Goal: Task Accomplishment & Management: Use online tool/utility

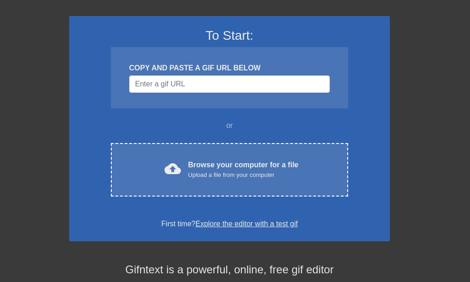
scroll to position [76, 0]
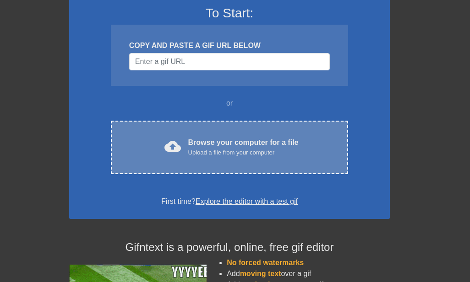
click at [259, 144] on div "Browse your computer for a file Upload a file from your computer" at bounding box center [243, 147] width 110 height 20
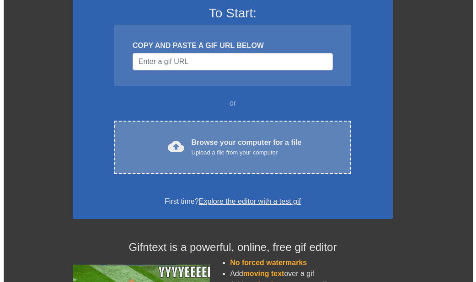
scroll to position [0, 0]
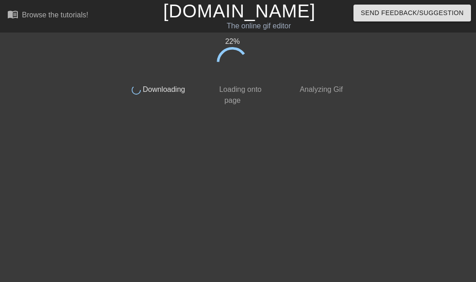
drag, startPoint x: 225, startPoint y: 88, endPoint x: 231, endPoint y: 88, distance: 6.0
click at [225, 88] on span "Loading onto page" at bounding box center [239, 95] width 44 height 19
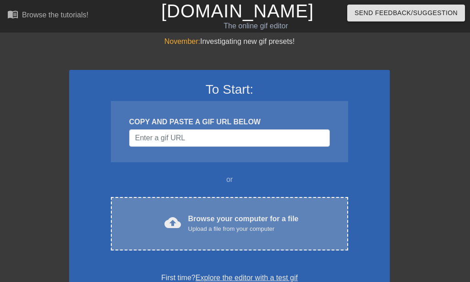
click at [238, 224] on div "Browse your computer for a file Upload a file from your computer" at bounding box center [243, 224] width 110 height 20
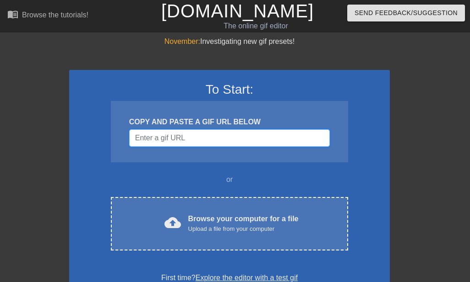
click at [228, 140] on input "Username" at bounding box center [229, 138] width 200 height 17
paste input "https://imgur.com/a/HySSDzu"
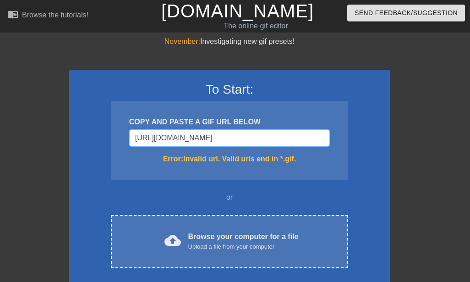
drag, startPoint x: 264, startPoint y: 139, endPoint x: 78, endPoint y: 129, distance: 185.6
click at [69, 121] on div "November: Investigating new gif presets! To Start: COPY AND PASTE A GIF URL BEL…" at bounding box center [235, 269] width 470 height 466
paste input "dawg-baker-"
drag, startPoint x: 290, startPoint y: 141, endPoint x: 146, endPoint y: 124, distance: 145.5
click at [146, 124] on div "COPY AND PASTE A GIF URL BELOW https://imgur.com/a/dawg-baker-HySSDzu Error: In…" at bounding box center [229, 140] width 237 height 79
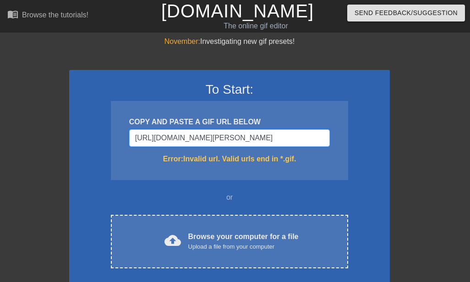
paste input "<blockquote class="imgur-embed-pub" lang="en" data-id="a/v8dTNvb"><a href="//im…"
paste input "Username"
type input "<blockquote class="imgur-embed-pub" lang="en" data-id="a/v8dTNvb"><a href="//im…"
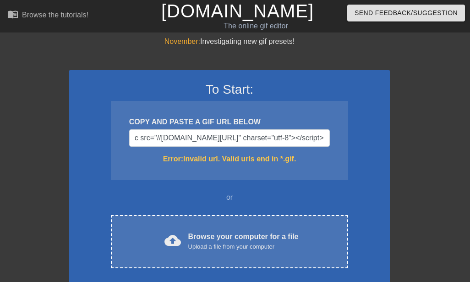
scroll to position [0, 0]
click at [334, 178] on div "COPY AND PASTE A GIF URL BELOW <blockquote class="imgur-embed-pub" lang="en" da…" at bounding box center [229, 140] width 237 height 79
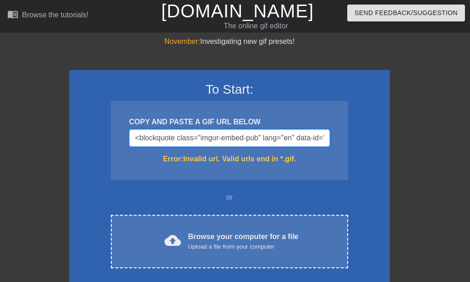
click at [248, 130] on input "<blockquote class="imgur-embed-pub" lang="en" data-id="a/v8dTNvb"><a href="//im…" at bounding box center [229, 138] width 200 height 17
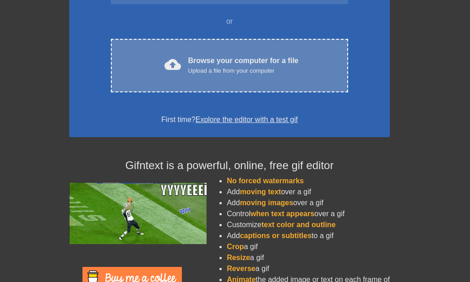
scroll to position [147, 0]
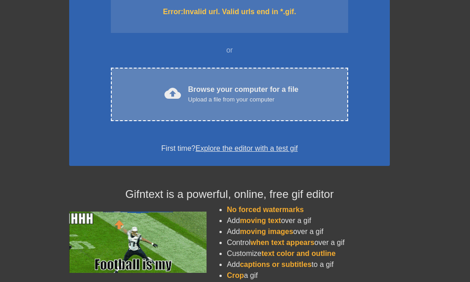
click at [239, 99] on div "Upload a file from your computer" at bounding box center [243, 99] width 110 height 9
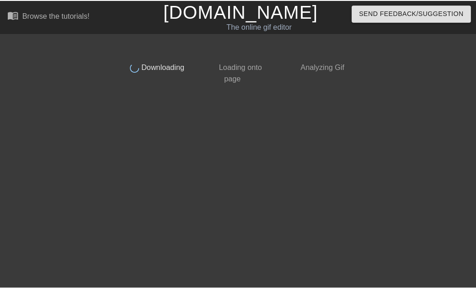
scroll to position [0, 0]
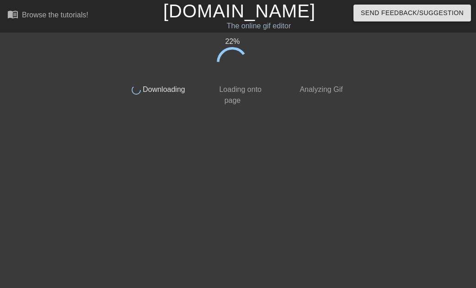
click at [202, 110] on html "menu_book Browse the tutorials! Gifntext.com The online gif editor Send Feedbac…" at bounding box center [238, 55] width 476 height 110
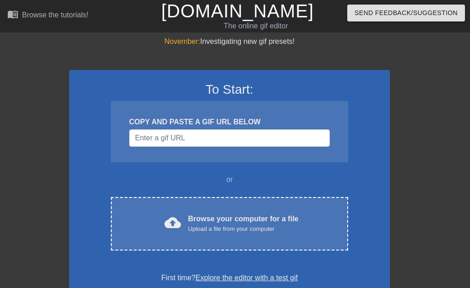
click at [218, 144] on input "Username" at bounding box center [229, 138] width 200 height 17
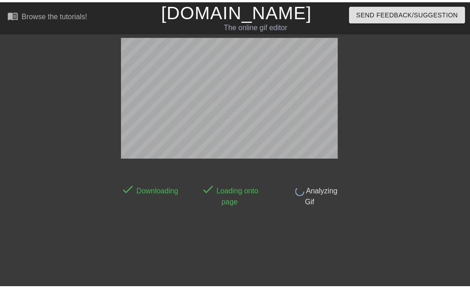
scroll to position [22, 0]
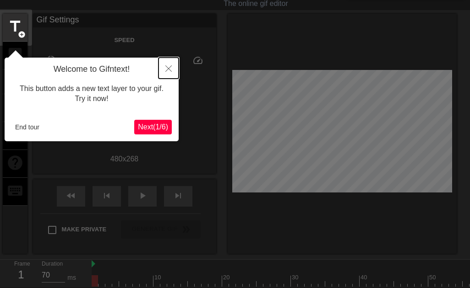
click at [172, 67] on button "Close" at bounding box center [168, 68] width 20 height 21
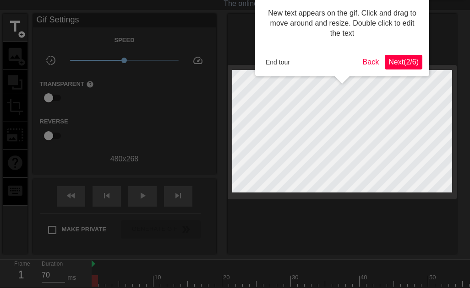
scroll to position [0, 0]
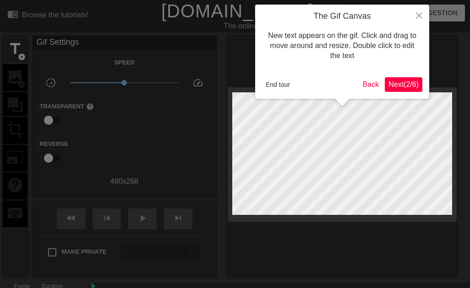
click at [399, 88] on span "Next ( 2 / 6 )" at bounding box center [403, 85] width 30 height 8
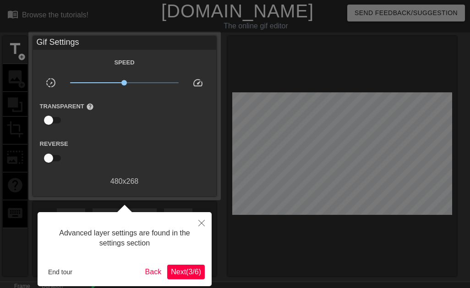
scroll to position [22, 0]
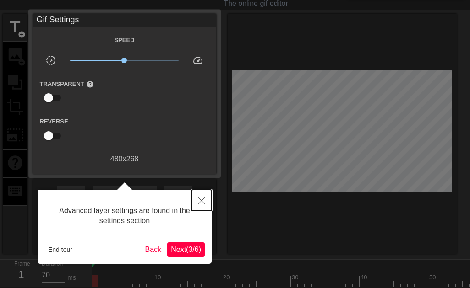
click at [202, 200] on icon "Close" at bounding box center [201, 201] width 6 height 6
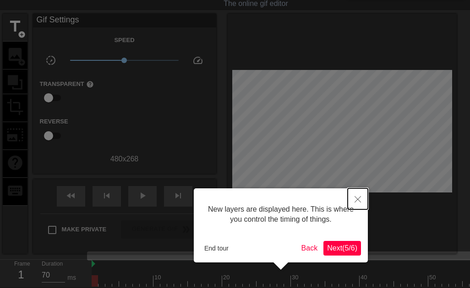
click at [361, 203] on button "Close" at bounding box center [357, 199] width 20 height 21
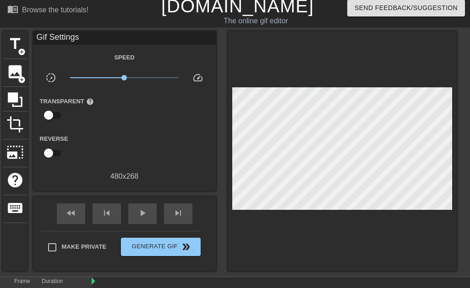
scroll to position [0, 0]
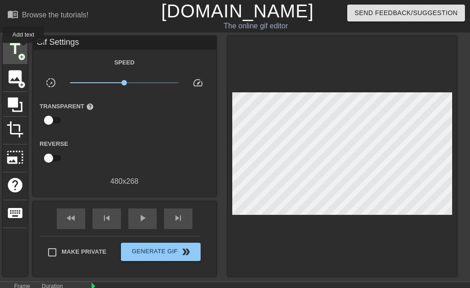
click at [23, 49] on span "title" at bounding box center [14, 48] width 17 height 17
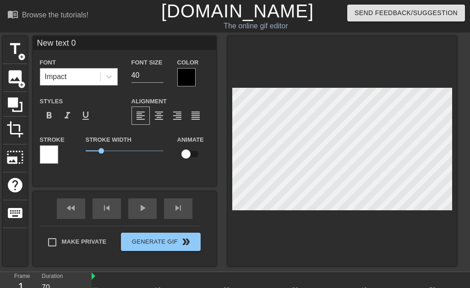
click at [75, 70] on div "Impact" at bounding box center [70, 77] width 60 height 16
click at [76, 75] on div "Impact" at bounding box center [70, 77] width 60 height 16
click at [84, 183] on div "New text 0 Font Impact Font Size 40 Color Styles format_bold format_italic form…" at bounding box center [124, 111] width 183 height 150
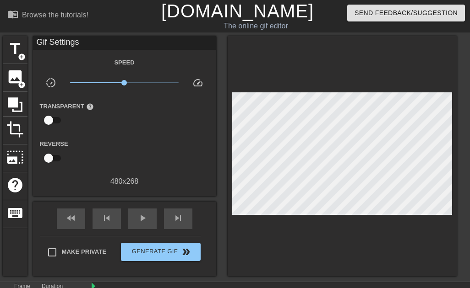
drag, startPoint x: 92, startPoint y: 36, endPoint x: 95, endPoint y: 43, distance: 7.8
click at [92, 36] on div "menu_book Browse the tutorials! Gifntext.com The online gif editor Send Feedbac…" at bounding box center [235, 165] width 470 height 330
click at [97, 45] on div "Gif Settings" at bounding box center [124, 43] width 183 height 14
click at [67, 45] on div "Gif Settings" at bounding box center [124, 43] width 183 height 14
drag, startPoint x: 294, startPoint y: 73, endPoint x: 191, endPoint y: 77, distance: 103.1
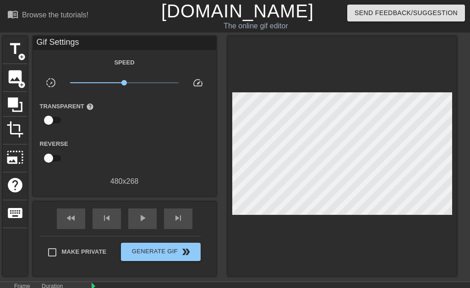
click at [294, 73] on div at bounding box center [341, 156] width 229 height 240
click at [15, 46] on span "title" at bounding box center [14, 48] width 17 height 17
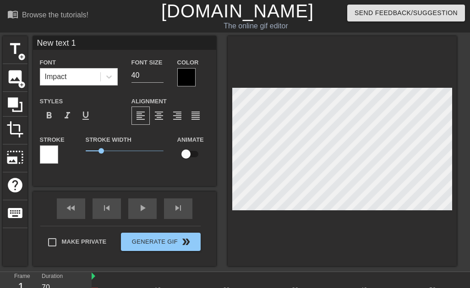
click at [66, 42] on input "New text 1" at bounding box center [124, 43] width 183 height 14
drag, startPoint x: 95, startPoint y: 43, endPoint x: 25, endPoint y: 43, distance: 69.6
click at [25, 43] on div "title add_circle image add_circle crop photo_size_select_large help keyboard Ne…" at bounding box center [230, 151] width 454 height 230
type input "New text 0"
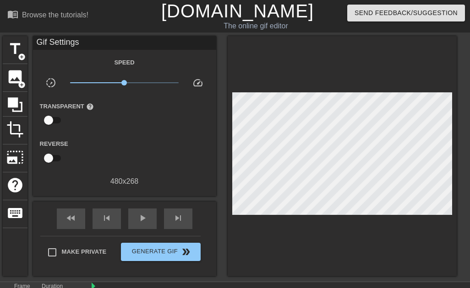
click at [326, 77] on div at bounding box center [341, 156] width 229 height 240
click at [10, 78] on span "image" at bounding box center [14, 76] width 17 height 17
click at [12, 102] on icon at bounding box center [15, 104] width 15 height 15
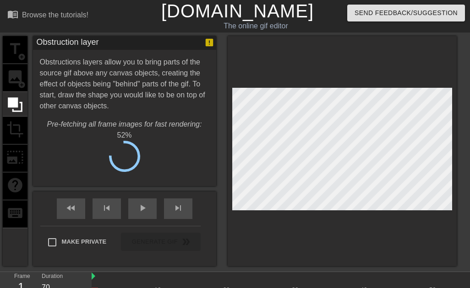
click at [11, 76] on div "title add_circle image add_circle crop photo_size_select_large help keyboard" at bounding box center [15, 151] width 25 height 230
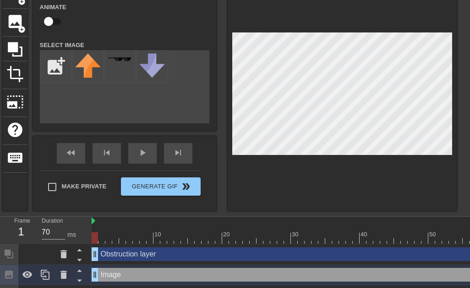
scroll to position [101, 0]
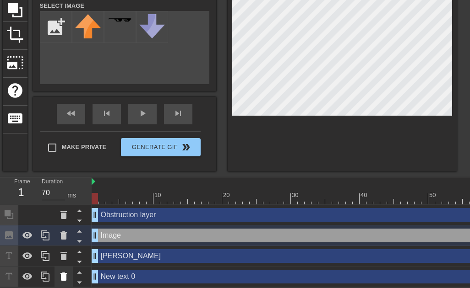
click at [61, 273] on icon at bounding box center [63, 277] width 6 height 8
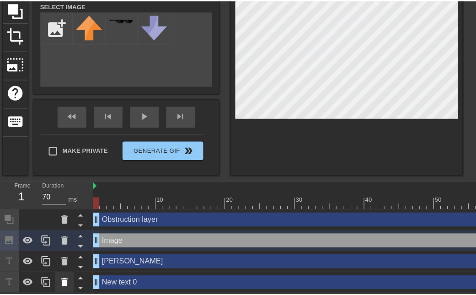
scroll to position [94, 0]
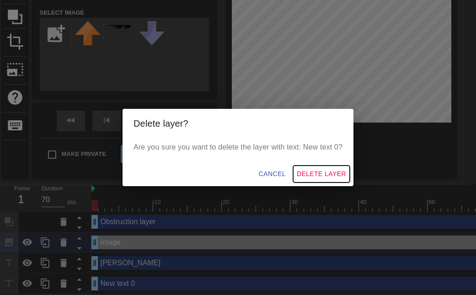
click at [325, 173] on span "Delete Layer" at bounding box center [321, 173] width 49 height 11
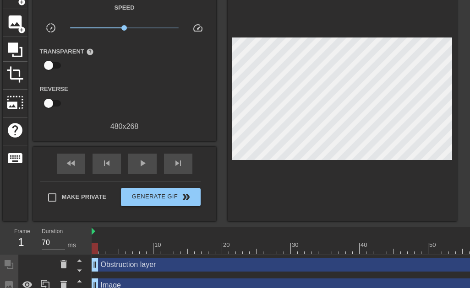
scroll to position [90, 0]
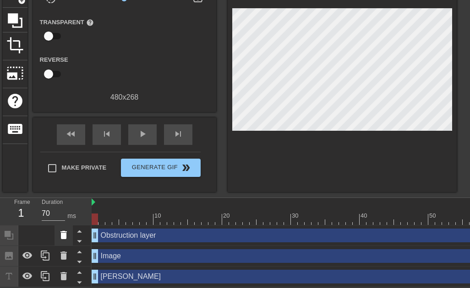
click at [61, 231] on icon at bounding box center [63, 235] width 6 height 8
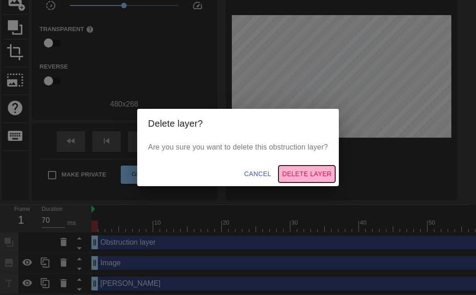
click at [320, 172] on span "Delete Layer" at bounding box center [306, 173] width 49 height 11
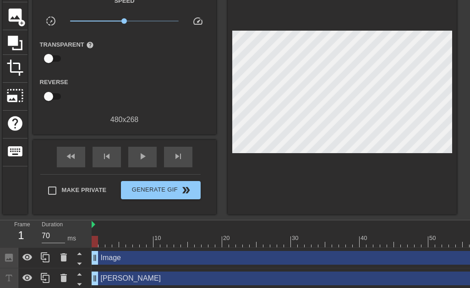
scroll to position [69, 0]
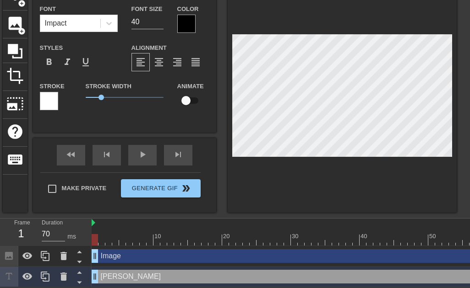
scroll to position [59, 0]
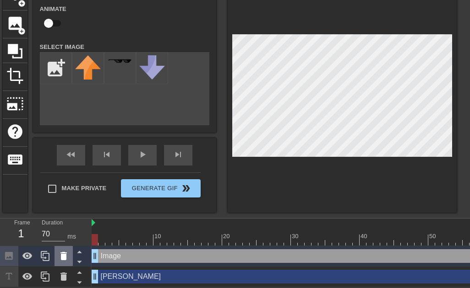
click at [63, 252] on icon at bounding box center [63, 256] width 6 height 8
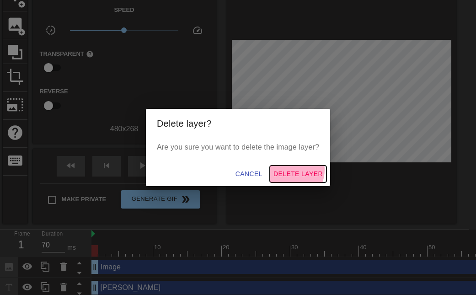
click at [289, 170] on span "Delete Layer" at bounding box center [298, 173] width 49 height 11
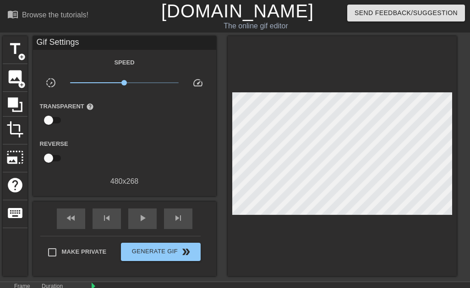
scroll to position [49, 0]
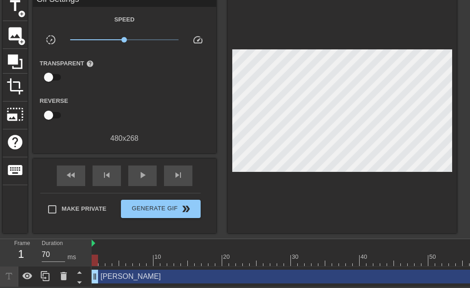
click at [87, 239] on div "Duration 70 ms" at bounding box center [62, 252] width 55 height 27
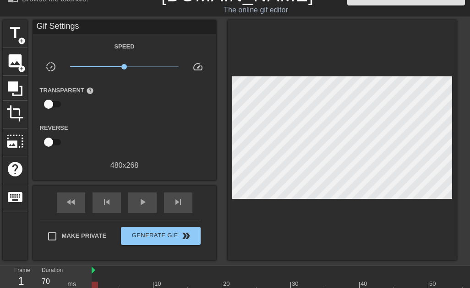
scroll to position [0, 0]
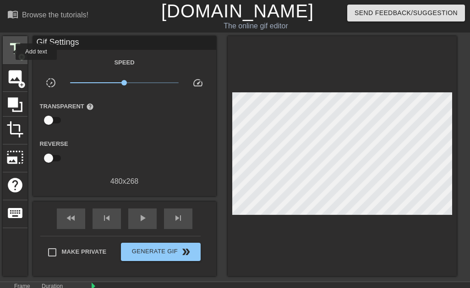
click at [10, 52] on span "title" at bounding box center [14, 48] width 17 height 17
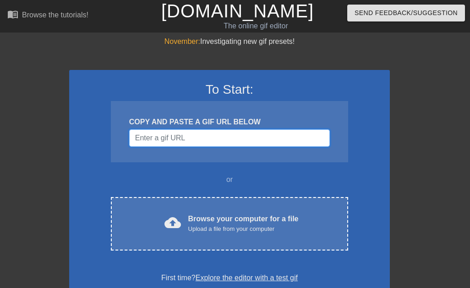
click at [246, 130] on input "Username" at bounding box center [229, 138] width 200 height 17
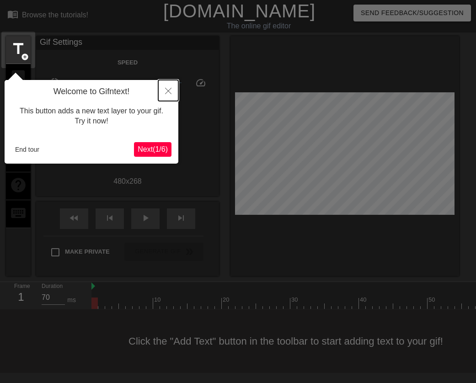
click at [167, 86] on button "Close" at bounding box center [168, 90] width 20 height 21
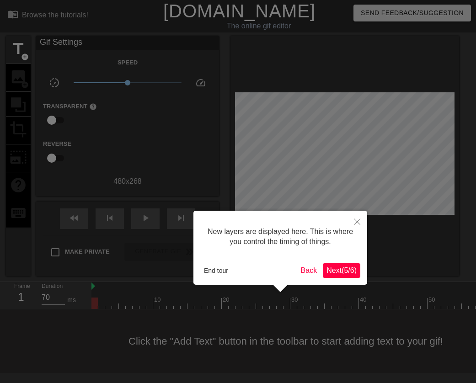
scroll to position [8, 0]
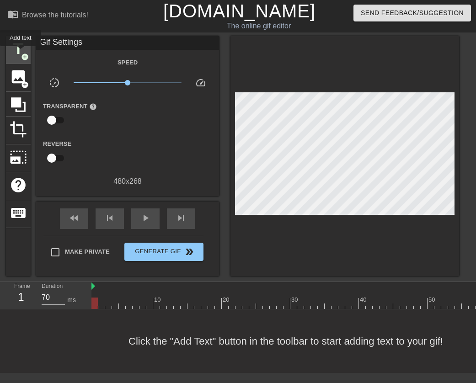
click at [21, 53] on span "title" at bounding box center [18, 48] width 17 height 17
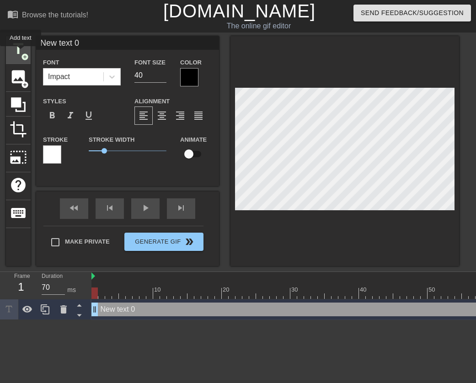
scroll to position [0, 0]
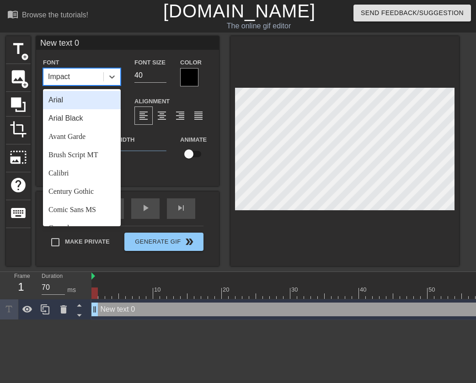
click at [81, 74] on div "Impact" at bounding box center [73, 77] width 60 height 16
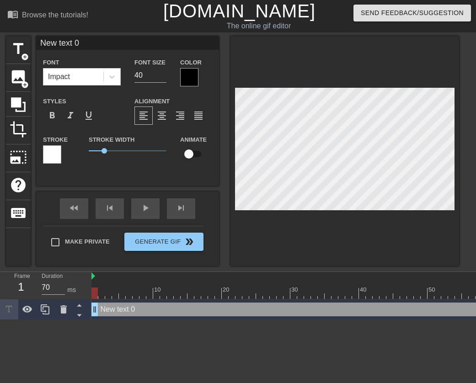
click at [88, 44] on input "New text 0" at bounding box center [127, 43] width 183 height 14
drag, startPoint x: 103, startPoint y: 44, endPoint x: 35, endPoint y: 46, distance: 68.2
click at [35, 46] on div "title add_circle image add_circle crop photo_size_select_large help keyboard Ne…" at bounding box center [233, 151] width 454 height 230
type input "[PERSON_NAME]'s"
click at [80, 41] on input "[PERSON_NAME]'s" at bounding box center [127, 43] width 183 height 14
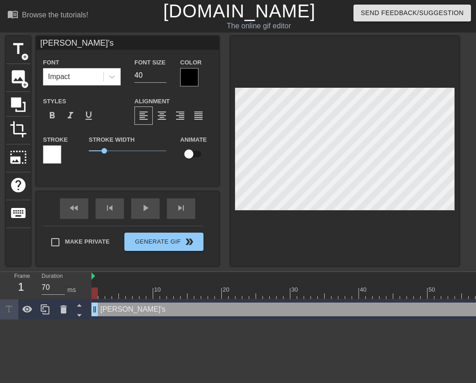
click at [80, 41] on input "[PERSON_NAME]'s" at bounding box center [127, 43] width 183 height 14
click at [163, 78] on input "39" at bounding box center [151, 75] width 32 height 15
type input "23"
click at [163, 77] on input "23" at bounding box center [151, 75] width 32 height 15
click at [76, 43] on input "[PERSON_NAME]'s" at bounding box center [127, 43] width 183 height 14
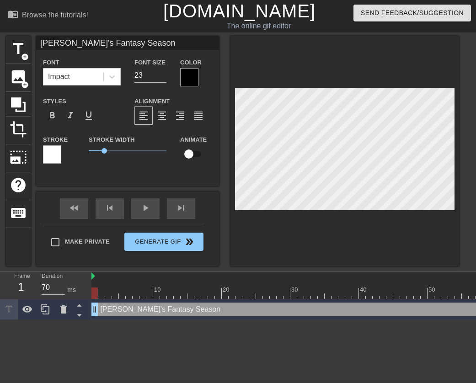
type input "[PERSON_NAME]'s Fantasy Season"
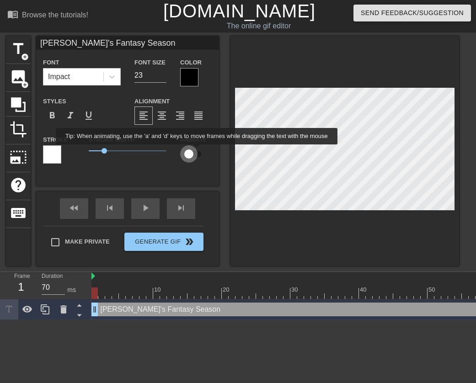
click at [197, 151] on input "checkbox" at bounding box center [189, 154] width 52 height 17
checkbox input "true"
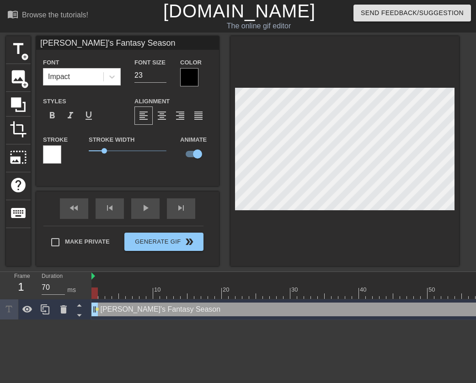
click at [95, 288] on div at bounding box center [95, 293] width 6 height 11
drag, startPoint x: 96, startPoint y: 293, endPoint x: 211, endPoint y: 297, distance: 114.9
click at [211, 288] on div at bounding box center [211, 293] width 6 height 11
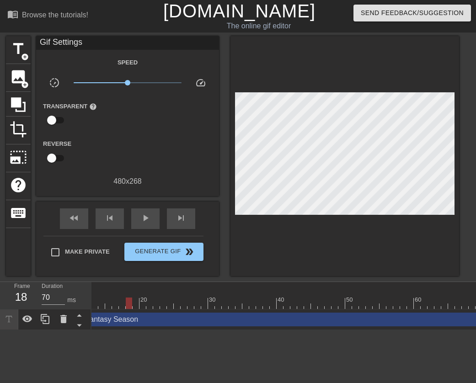
scroll to position [0, 92]
drag, startPoint x: 121, startPoint y: 304, endPoint x: 111, endPoint y: 304, distance: 10.1
click at [107, 288] on div "10 20 30 40 50 60 70 80 90 100 110 120 130 140 150 160" at bounding box center [284, 306] width 385 height 48
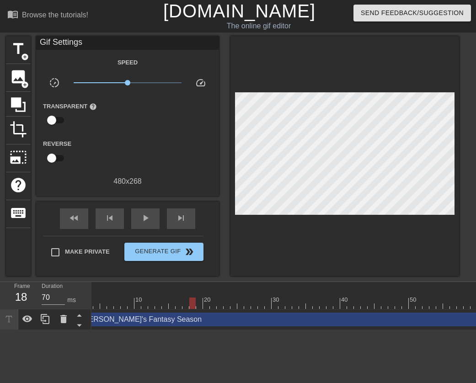
scroll to position [0, 0]
drag, startPoint x: 98, startPoint y: 320, endPoint x: 106, endPoint y: 319, distance: 7.4
drag, startPoint x: 96, startPoint y: 319, endPoint x: 125, endPoint y: 320, distance: 28.8
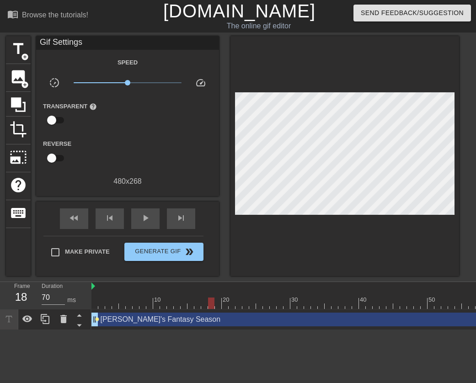
click at [96, 288] on span "lens" at bounding box center [97, 320] width 4 height 4
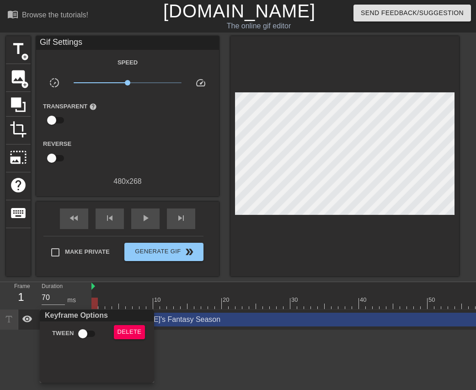
drag, startPoint x: 304, startPoint y: 110, endPoint x: 309, endPoint y: 111, distance: 5.1
click at [309, 111] on div at bounding box center [238, 195] width 476 height 390
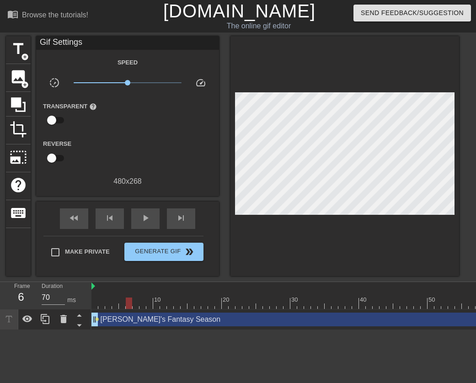
drag, startPoint x: 97, startPoint y: 299, endPoint x: 132, endPoint y: 301, distance: 35.3
click at [132, 288] on div at bounding box center [129, 303] width 6 height 11
drag, startPoint x: 132, startPoint y: 301, endPoint x: 179, endPoint y: 305, distance: 47.3
click at [179, 288] on div at bounding box center [177, 303] width 6 height 11
click at [97, 288] on span "lens" at bounding box center [97, 320] width 4 height 4
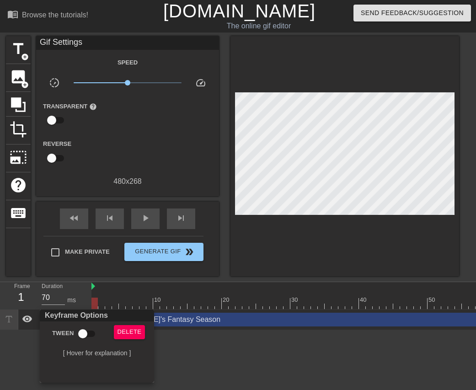
click at [286, 263] on div at bounding box center [238, 195] width 476 height 390
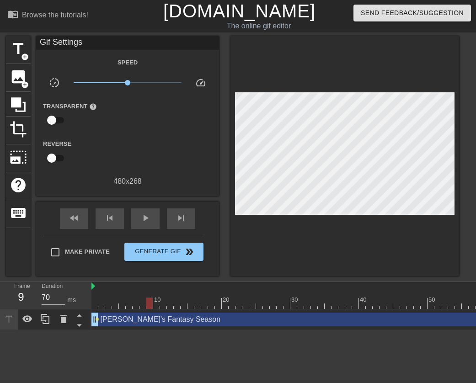
drag, startPoint x: 96, startPoint y: 304, endPoint x: 153, endPoint y: 304, distance: 56.7
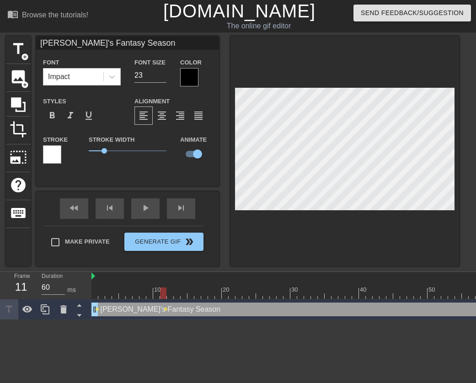
click at [91, 277] on div "Frame 11 Duration 60 ms" at bounding box center [46, 285] width 92 height 27
drag, startPoint x: 136, startPoint y: 309, endPoint x: 102, endPoint y: 310, distance: 34.3
click at [26, 288] on icon at bounding box center [27, 309] width 10 height 7
click at [26, 288] on icon at bounding box center [27, 310] width 10 height 9
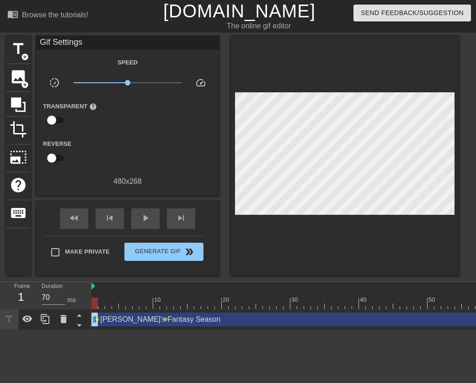
click at [95, 288] on div at bounding box center [95, 303] width 6 height 11
click at [94, 287] on img at bounding box center [94, 286] width 4 height 7
click at [145, 222] on span "play_arrow" at bounding box center [145, 218] width 11 height 11
click at [145, 221] on span "pause" at bounding box center [145, 218] width 11 height 11
click at [146, 220] on span "play_arrow" at bounding box center [145, 218] width 11 height 11
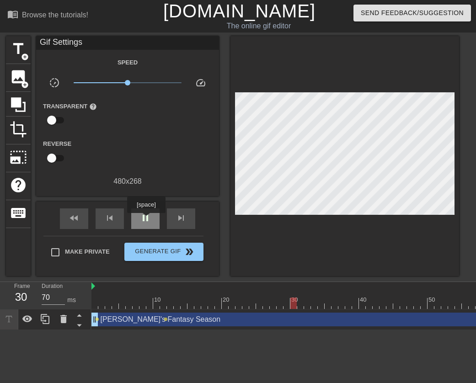
click at [146, 220] on span "pause" at bounding box center [145, 218] width 11 height 11
click at [146, 220] on span "play_arrow" at bounding box center [145, 218] width 11 height 11
click at [146, 220] on span "pause" at bounding box center [145, 218] width 11 height 11
click at [146, 220] on span "play_arrow" at bounding box center [145, 218] width 11 height 11
click at [146, 220] on span "pause" at bounding box center [145, 218] width 11 height 11
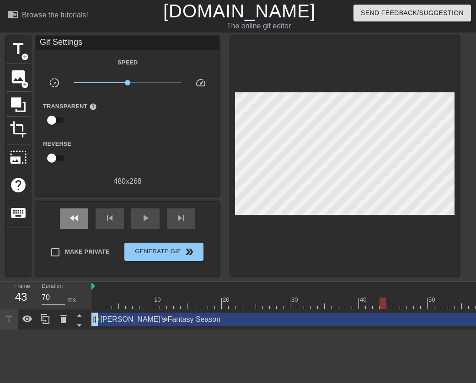
click at [78, 219] on span "fast_rewind" at bounding box center [74, 218] width 11 height 11
click at [135, 215] on div "play_arrow" at bounding box center [145, 219] width 28 height 21
click at [135, 215] on div "pause" at bounding box center [145, 219] width 28 height 21
click at [165, 288] on div at bounding box center [163, 303] width 6 height 11
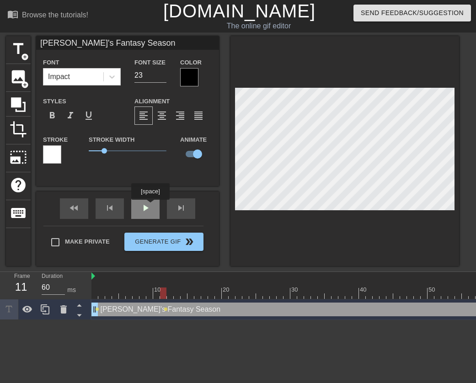
click at [150, 206] on div "fast_rewind skip_previous play_arrow skip_next" at bounding box center [127, 209] width 149 height 34
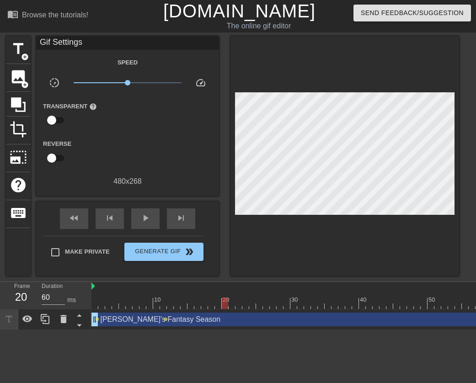
drag, startPoint x: 163, startPoint y: 302, endPoint x: 222, endPoint y: 304, distance: 59.1
click at [222, 288] on div at bounding box center [225, 303] width 6 height 11
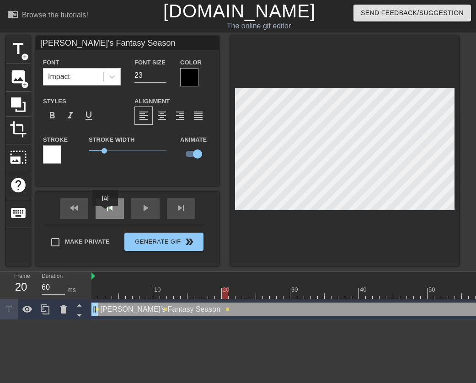
click at [107, 213] on span "skip_previous" at bounding box center [109, 208] width 11 height 11
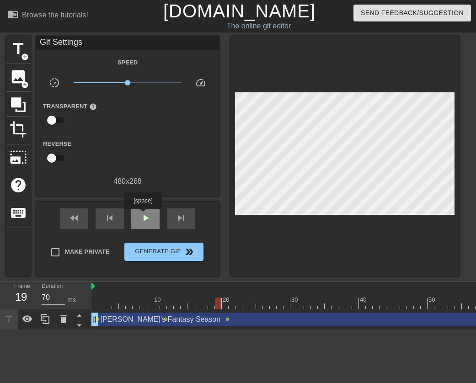
click at [143, 215] on span "play_arrow" at bounding box center [145, 218] width 11 height 11
click at [110, 218] on span "skip_previous" at bounding box center [109, 218] width 11 height 11
click at [71, 218] on span "fast_rewind" at bounding box center [74, 218] width 11 height 11
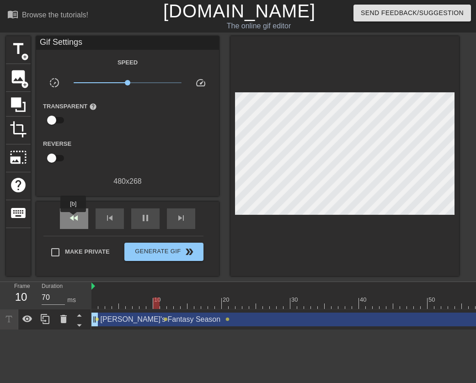
click at [74, 219] on span "fast_rewind" at bounding box center [74, 218] width 11 height 11
click at [138, 217] on div "pause" at bounding box center [145, 219] width 28 height 21
click at [146, 219] on span "play_arrow" at bounding box center [145, 218] width 11 height 11
click at [146, 219] on span "pause" at bounding box center [145, 218] width 11 height 11
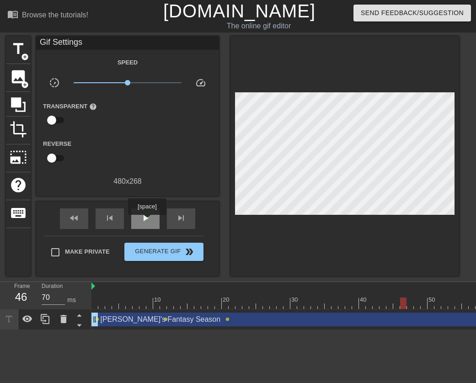
click at [147, 221] on span "play_arrow" at bounding box center [145, 218] width 11 height 11
click at [147, 221] on span "pause" at bounding box center [145, 218] width 11 height 11
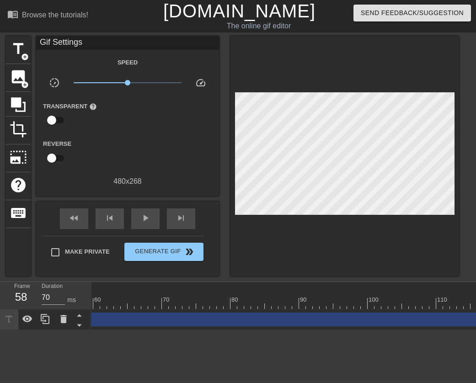
scroll to position [0, 276]
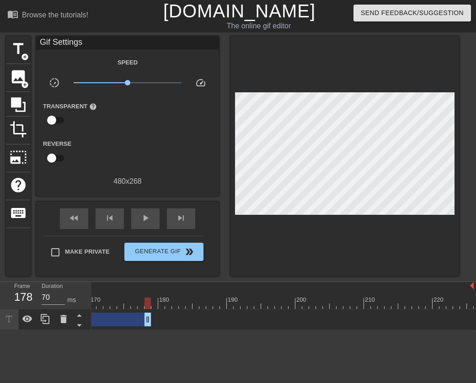
drag, startPoint x: 466, startPoint y: 320, endPoint x: 139, endPoint y: 319, distance: 327.2
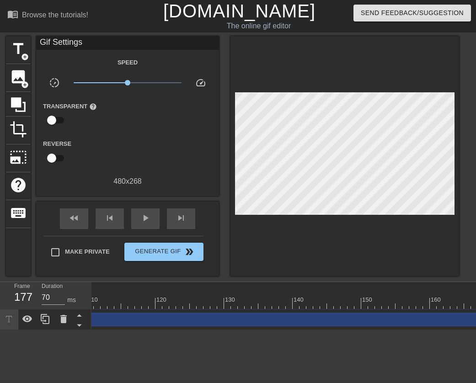
scroll to position [0, 886]
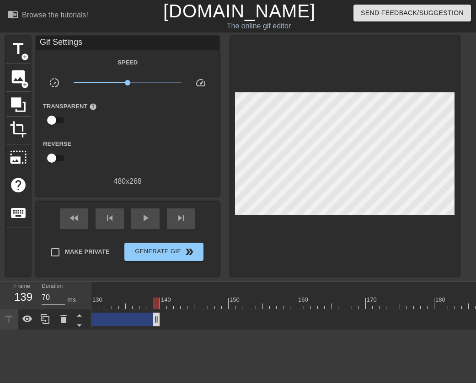
drag, startPoint x: 416, startPoint y: 319, endPoint x: 160, endPoint y: 316, distance: 256.3
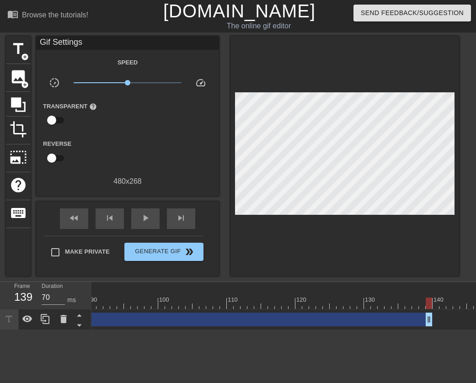
scroll to position [0, 684]
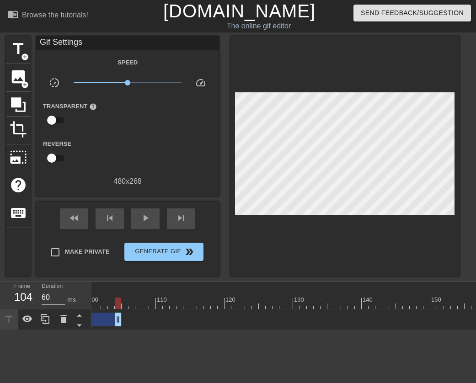
drag, startPoint x: 357, startPoint y: 320, endPoint x: 116, endPoint y: 320, distance: 240.7
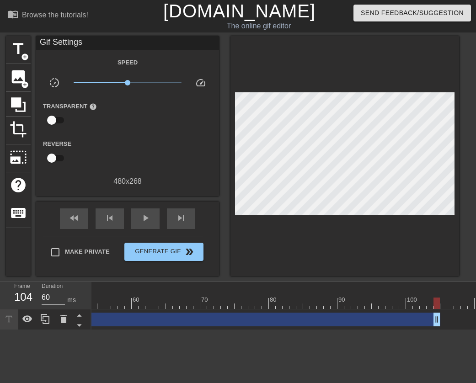
scroll to position [0, 413]
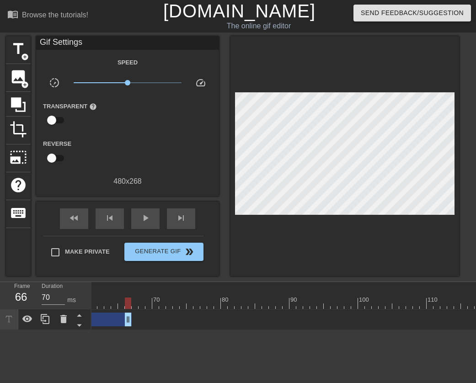
drag, startPoint x: 386, startPoint y: 319, endPoint x: 123, endPoint y: 317, distance: 263.1
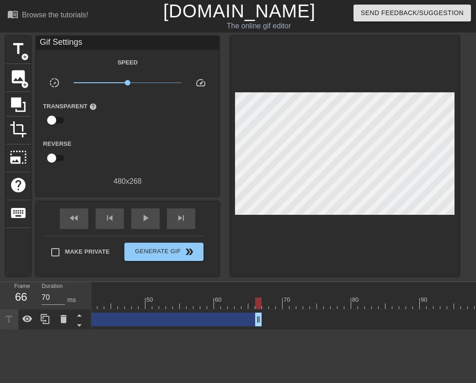
scroll to position [0, 284]
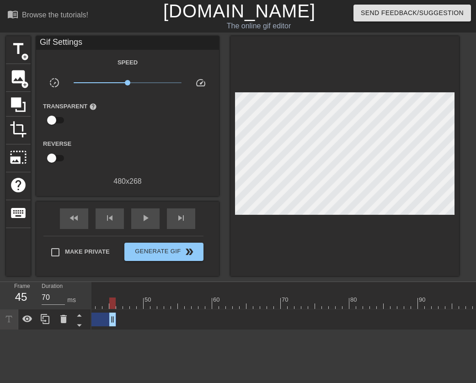
drag, startPoint x: 259, startPoint y: 321, endPoint x: 114, endPoint y: 316, distance: 144.2
drag, startPoint x: 197, startPoint y: 321, endPoint x: 165, endPoint y: 321, distance: 32.5
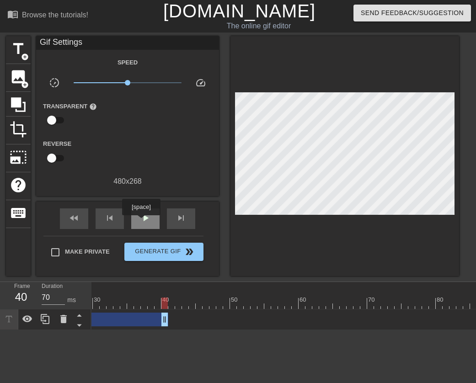
click at [141, 222] on span "play_arrow" at bounding box center [145, 218] width 11 height 11
type input "70"
click at [141, 222] on span "pause" at bounding box center [145, 218] width 11 height 11
click at [19, 47] on span "title" at bounding box center [18, 48] width 17 height 17
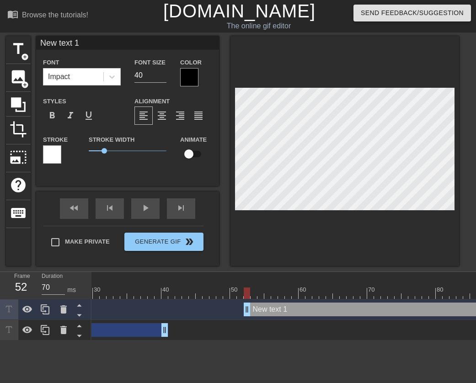
click at [83, 47] on input "New text 1" at bounding box center [127, 43] width 183 height 14
drag, startPoint x: 94, startPoint y: 45, endPoint x: 38, endPoint y: 45, distance: 55.8
click at [38, 45] on input "New text 1" at bounding box center [127, 43] width 183 height 14
type input "0-2"
click at [248, 288] on div at bounding box center [247, 293] width 6 height 11
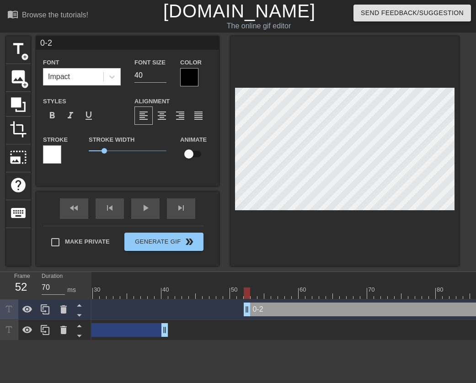
click at [247, 288] on div at bounding box center [247, 293] width 6 height 11
drag, startPoint x: 248, startPoint y: 295, endPoint x: 270, endPoint y: 292, distance: 21.7
click at [270, 288] on div at bounding box center [268, 293] width 6 height 11
drag, startPoint x: 270, startPoint y: 292, endPoint x: 335, endPoint y: 293, distance: 65.4
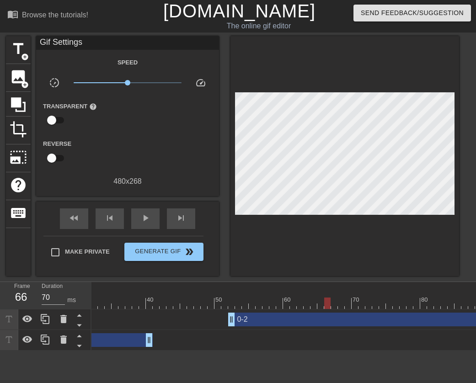
scroll to position [0, 217]
click at [227, 288] on div at bounding box center [228, 303] width 6 height 11
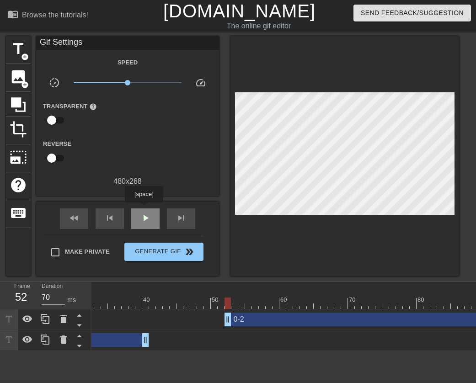
click at [144, 209] on div "play_arrow" at bounding box center [145, 219] width 28 height 21
click at [144, 209] on div "pause" at bounding box center [145, 219] width 28 height 21
drag, startPoint x: 292, startPoint y: 304, endPoint x: 321, endPoint y: 304, distance: 29.3
click at [321, 288] on div at bounding box center [324, 303] width 6 height 11
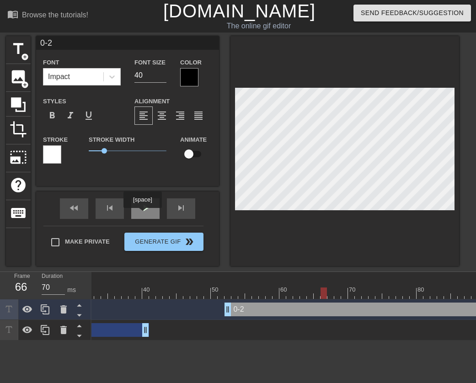
click at [148, 212] on span "play_arrow" at bounding box center [145, 208] width 11 height 11
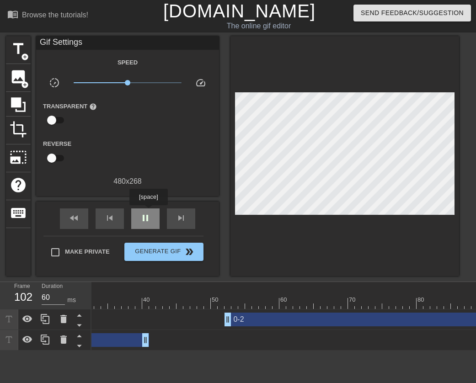
click at [148, 213] on span "pause" at bounding box center [145, 218] width 11 height 11
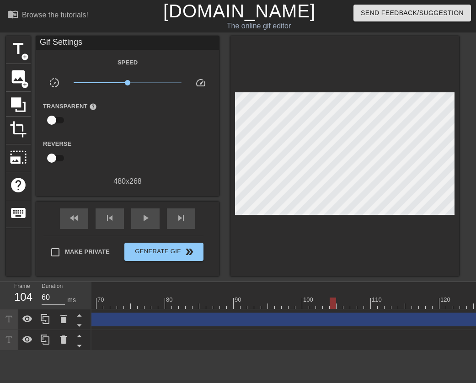
scroll to position [0, 647]
click at [147, 216] on span "play_arrow" at bounding box center [145, 218] width 11 height 11
click at [145, 216] on span "pause" at bounding box center [145, 218] width 11 height 11
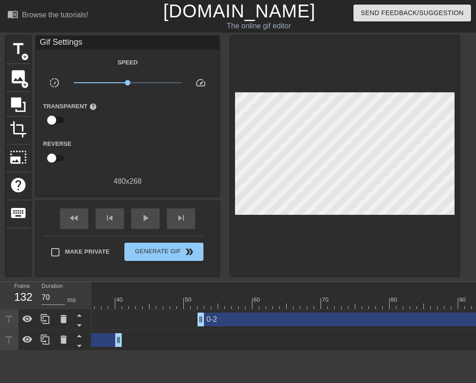
scroll to position [0, 111]
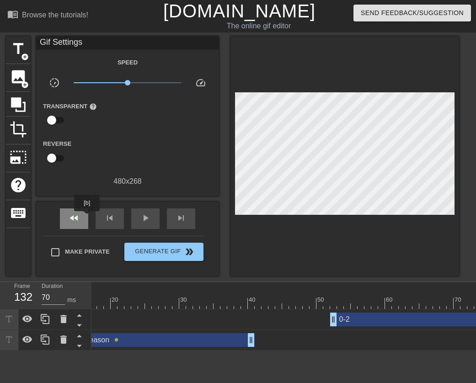
click at [81, 217] on div "fast_rewind" at bounding box center [74, 219] width 28 height 21
click at [143, 219] on span "play_arrow" at bounding box center [145, 218] width 11 height 11
click at [151, 220] on span "pause" at bounding box center [145, 218] width 11 height 11
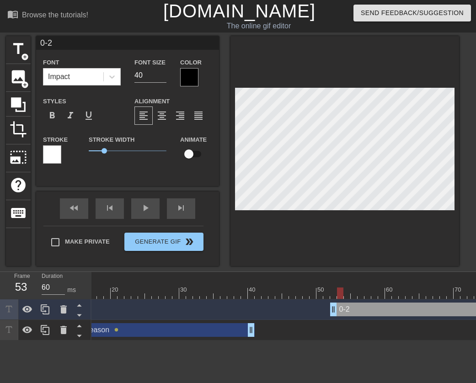
drag, startPoint x: 435, startPoint y: 292, endPoint x: 341, endPoint y: 293, distance: 94.3
click at [341, 288] on div at bounding box center [340, 293] width 6 height 11
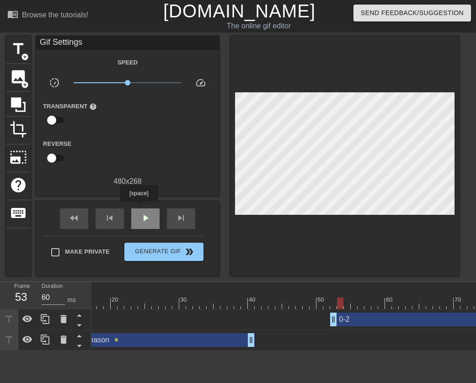
click at [139, 209] on div "play_arrow" at bounding box center [145, 219] width 28 height 21
click at [139, 209] on div "pause" at bounding box center [145, 219] width 28 height 21
click at [148, 219] on span "play_arrow" at bounding box center [145, 218] width 11 height 11
click at [148, 219] on span "pause" at bounding box center [145, 218] width 11 height 11
click at [148, 219] on span "play_arrow" at bounding box center [145, 218] width 11 height 11
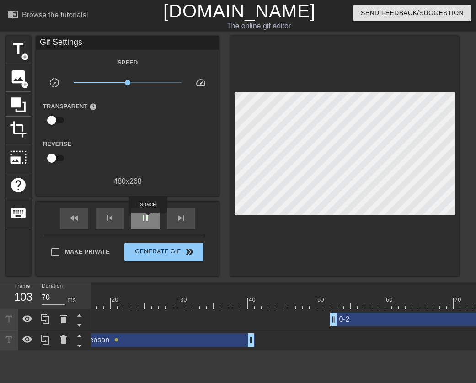
click at [148, 219] on span "pause" at bounding box center [145, 218] width 11 height 11
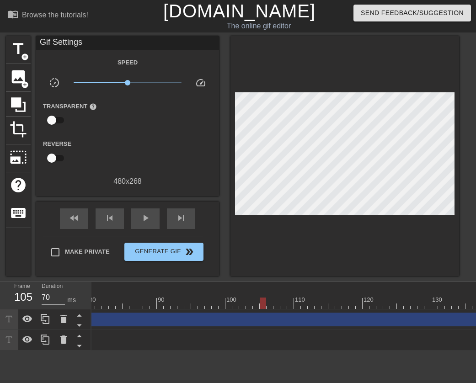
scroll to position [0, 544]
drag, startPoint x: 265, startPoint y: 306, endPoint x: 232, endPoint y: 299, distance: 33.8
click at [232, 288] on div at bounding box center [230, 303] width 6 height 11
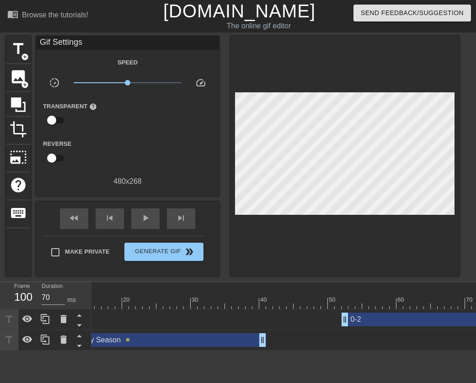
scroll to position [0, 121]
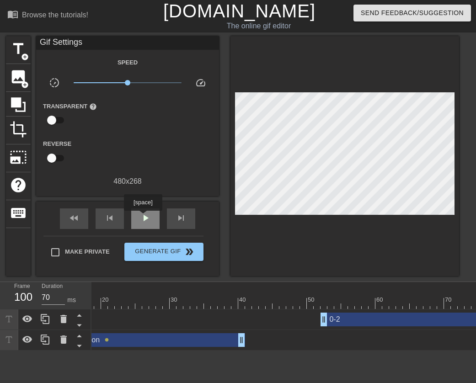
click at [143, 217] on span "play_arrow" at bounding box center [145, 218] width 11 height 11
type input "70"
click at [143, 217] on span "pause" at bounding box center [145, 218] width 11 height 11
drag, startPoint x: 203, startPoint y: 348, endPoint x: 220, endPoint y: 345, distance: 16.7
click at [220, 288] on html "menu_book Browse the tutorials! Gifntext.com The online gif editor Send Feedbac…" at bounding box center [238, 175] width 476 height 351
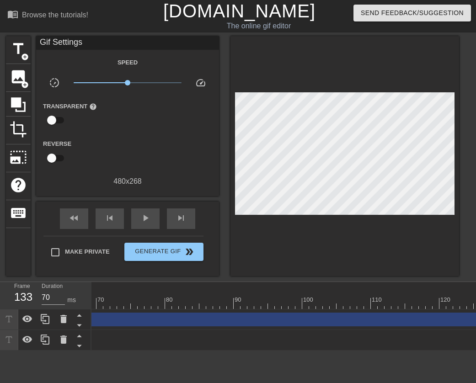
scroll to position [0, 459]
click at [220, 288] on div "Jamie's Fantasy Season drag_handle drag_handle lens lens lens" at bounding box center [405, 341] width 1544 height 14
click at [15, 55] on span "title" at bounding box center [18, 48] width 17 height 17
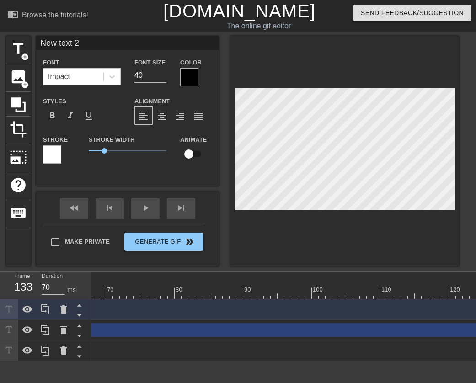
drag, startPoint x: 87, startPoint y: 42, endPoint x: 105, endPoint y: 41, distance: 17.4
click at [87, 42] on input "New text 2" at bounding box center [127, 43] width 183 height 14
drag, startPoint x: 105, startPoint y: 41, endPoint x: -1, endPoint y: 41, distance: 105.7
click at [0, 41] on html "menu_book Browse the tutorials! Gifntext.com The online gif editor Send Feedbac…" at bounding box center [238, 181] width 476 height 362
type input "[PERSON_NAME]"
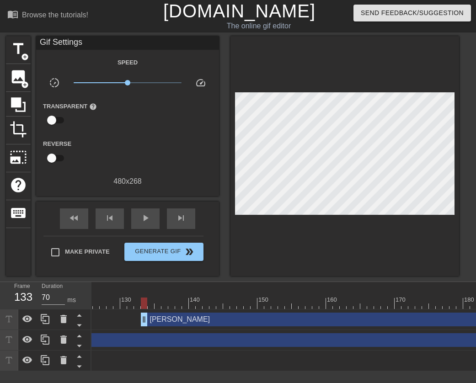
scroll to position [0, 691]
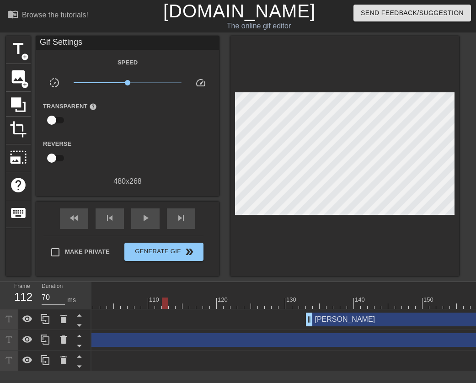
drag, startPoint x: 309, startPoint y: 303, endPoint x: 243, endPoint y: 315, distance: 66.9
click at [163, 288] on div at bounding box center [165, 303] width 6 height 11
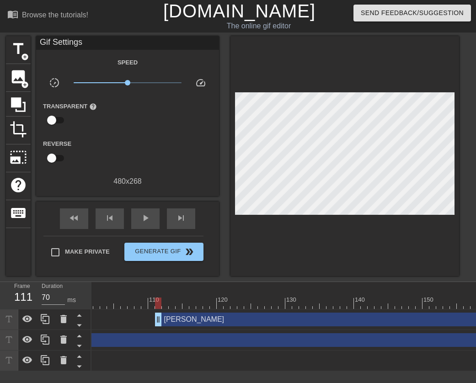
drag, startPoint x: 311, startPoint y: 322, endPoint x: 160, endPoint y: 316, distance: 151.6
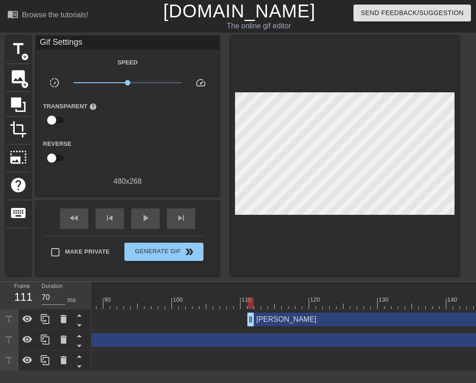
scroll to position [0, 528]
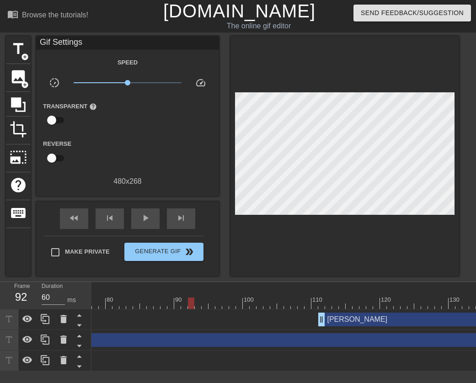
drag, startPoint x: 320, startPoint y: 306, endPoint x: 189, endPoint y: 300, distance: 130.6
click at [189, 288] on div at bounding box center [191, 303] width 6 height 11
click at [317, 288] on div "[PERSON_NAME] drag_handle drag_handle" at bounding box center [335, 320] width 1544 height 14
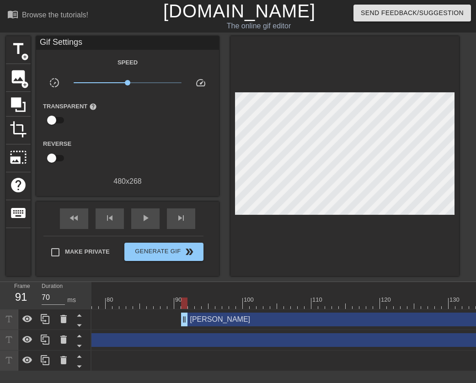
drag, startPoint x: 321, startPoint y: 322, endPoint x: 181, endPoint y: 313, distance: 140.3
click at [149, 214] on div "play_arrow" at bounding box center [145, 219] width 28 height 21
click at [149, 214] on span "pause" at bounding box center [145, 218] width 11 height 11
click at [82, 225] on div "fast_rewind" at bounding box center [74, 219] width 28 height 21
click at [149, 221] on span "play_arrow" at bounding box center [145, 218] width 11 height 11
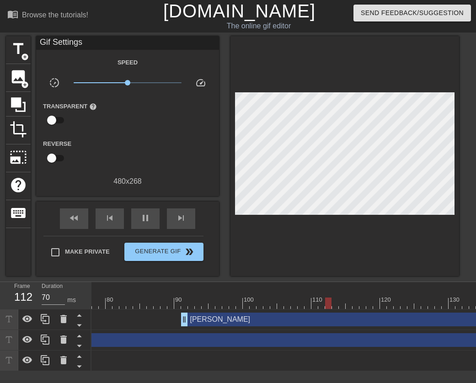
click at [218, 288] on div "Jamie's Fantasy Season drag_handle drag_handle lens lens lens" at bounding box center [335, 361] width 1544 height 14
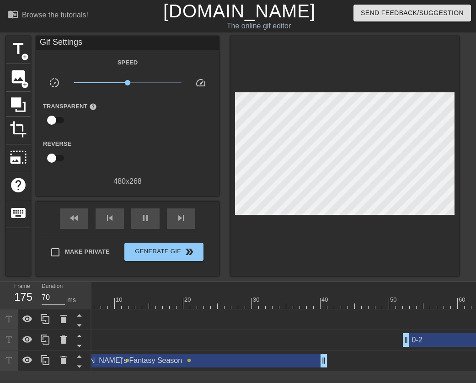
scroll to position [0, 0]
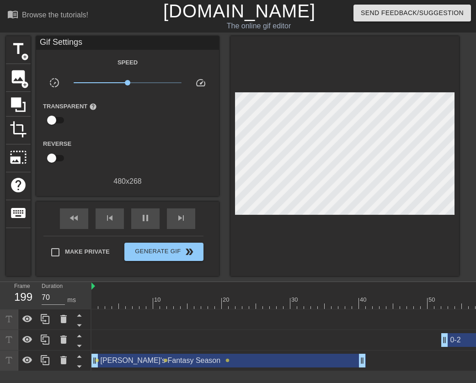
click at [173, 288] on div "Jamie's Fantasy Season drag_handle drag_handle" at bounding box center [229, 361] width 275 height 14
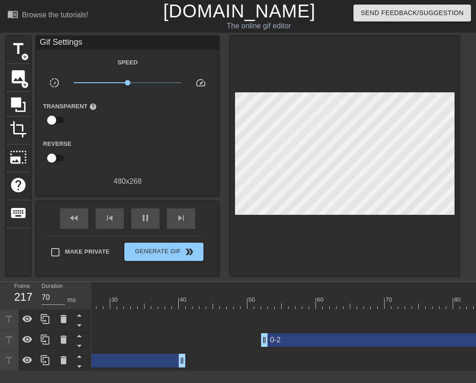
scroll to position [0, 329]
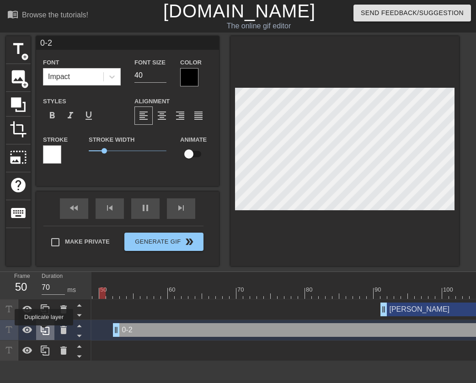
click at [44, 288] on icon at bounding box center [45, 330] width 9 height 10
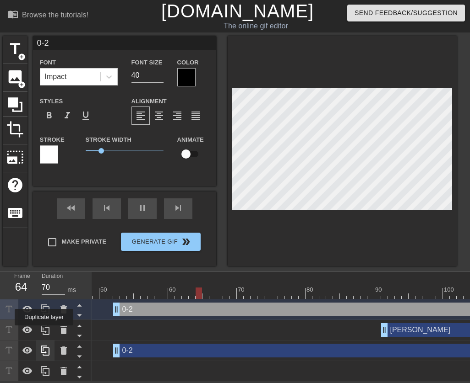
type input "60"
click at [44, 288] on icon at bounding box center [45, 330] width 9 height 10
type input "[PERSON_NAME]"
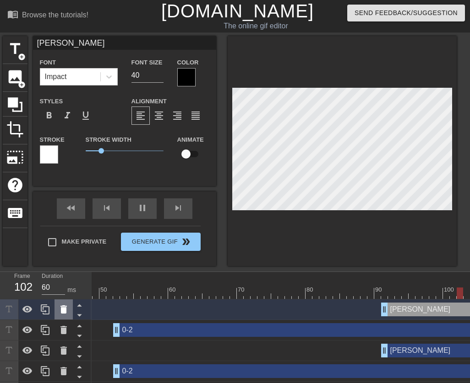
click at [65, 288] on icon at bounding box center [63, 310] width 6 height 8
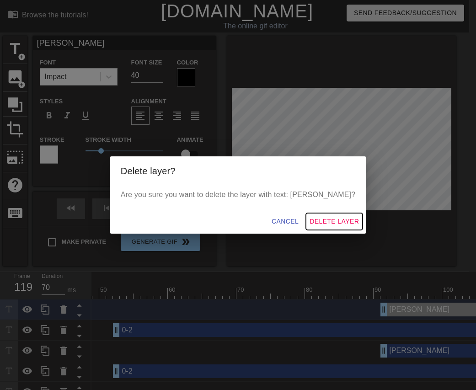
click at [317, 220] on span "Delete Layer" at bounding box center [334, 221] width 49 height 11
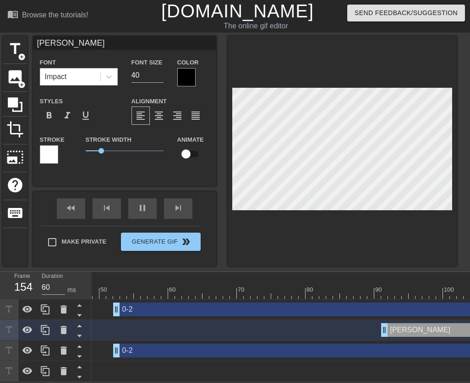
type input "70"
type input "0-2"
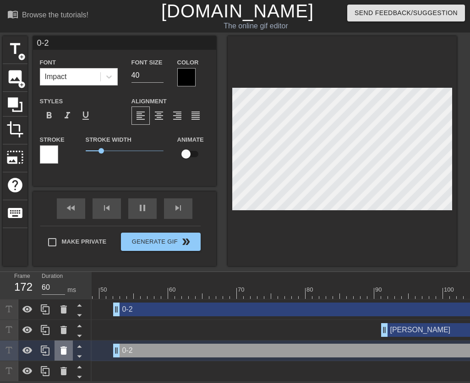
click at [62, 288] on icon at bounding box center [63, 351] width 6 height 8
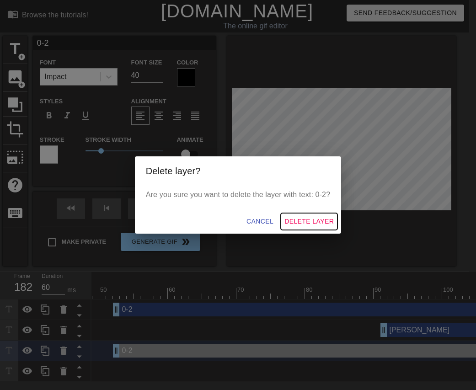
click at [300, 221] on span "Delete Layer" at bounding box center [309, 221] width 49 height 11
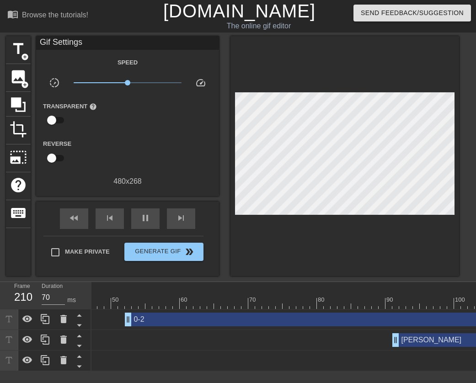
scroll to position [0, 340]
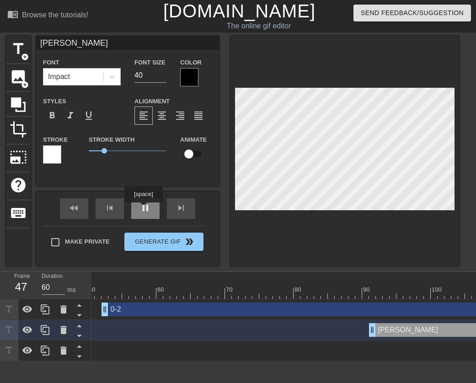
click at [143, 209] on div "pause" at bounding box center [145, 209] width 28 height 21
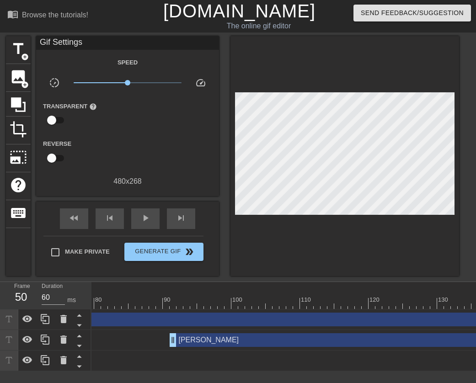
scroll to position [0, 545]
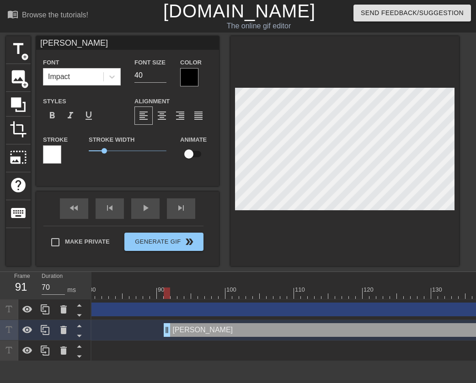
click at [170, 288] on div at bounding box center [167, 293] width 6 height 11
click at [166, 288] on div at bounding box center [167, 293] width 6 height 11
drag, startPoint x: 169, startPoint y: 292, endPoint x: 292, endPoint y: 295, distance: 123.1
click at [292, 288] on div at bounding box center [290, 293] width 6 height 11
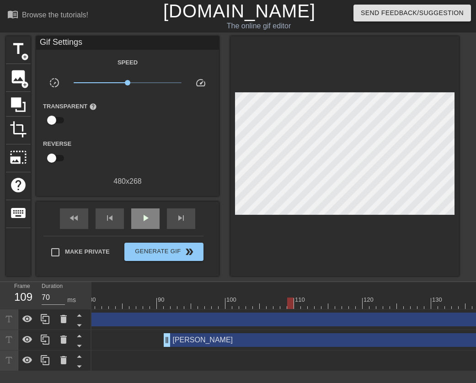
click at [139, 206] on div "fast_rewind skip_previous play_arrow skip_next" at bounding box center [127, 219] width 149 height 34
click at [144, 215] on span "play_arrow" at bounding box center [145, 218] width 11 height 11
click at [144, 215] on span "pause" at bounding box center [145, 218] width 11 height 11
drag, startPoint x: 394, startPoint y: 303, endPoint x: 483, endPoint y: 308, distance: 89.4
click at [469, 288] on html "menu_book Browse the tutorials! Gifntext.com The online gif editor Send Feedbac…" at bounding box center [238, 186] width 476 height 372
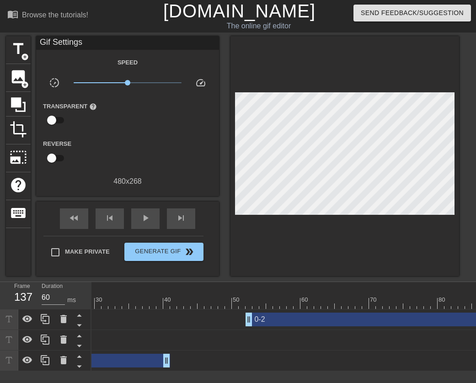
scroll to position [0, 198]
click at [80, 211] on div "fast_rewind" at bounding box center [74, 219] width 28 height 21
click at [140, 217] on div "play_arrow" at bounding box center [145, 219] width 28 height 21
click at [145, 217] on span "pause" at bounding box center [145, 218] width 11 height 11
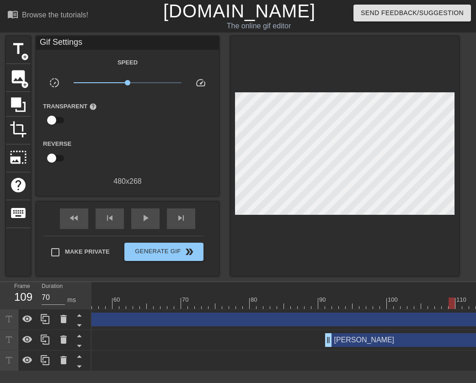
scroll to position [0, 524]
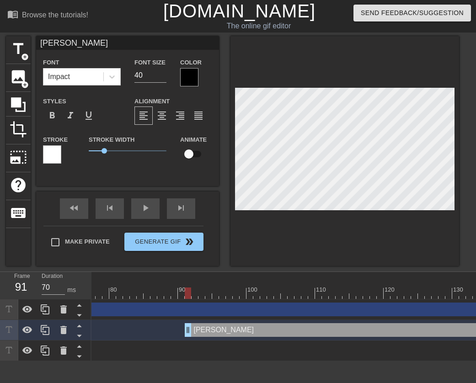
drag, startPoint x: 313, startPoint y: 293, endPoint x: 193, endPoint y: 299, distance: 120.5
click at [193, 288] on div at bounding box center [339, 293] width 1544 height 11
click at [144, 211] on div "play_arrow" at bounding box center [145, 209] width 28 height 21
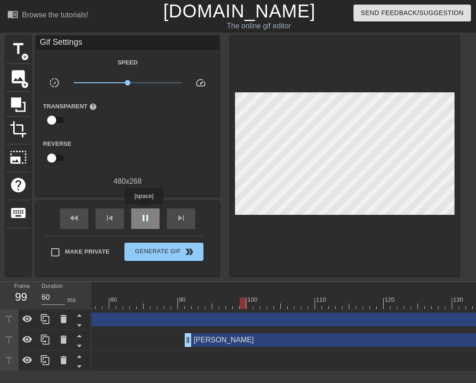
click at [144, 211] on div "pause" at bounding box center [145, 219] width 28 height 21
click at [86, 220] on div "fast_rewind" at bounding box center [74, 219] width 28 height 21
click at [144, 218] on span "play_arrow" at bounding box center [145, 218] width 11 height 11
click at [144, 218] on span "pause" at bounding box center [145, 218] width 11 height 11
drag, startPoint x: 241, startPoint y: 302, endPoint x: 190, endPoint y: 305, distance: 50.9
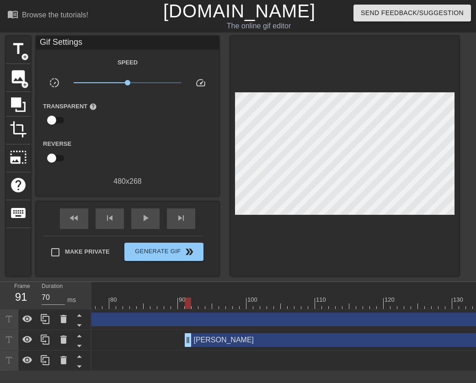
click at [190, 288] on div at bounding box center [188, 303] width 6 height 11
drag, startPoint x: 235, startPoint y: 371, endPoint x: 221, endPoint y: 371, distance: 13.7
click at [221, 288] on html "menu_book Browse the tutorials! Gifntext.com The online gif editor Send Feedbac…" at bounding box center [238, 186] width 476 height 372
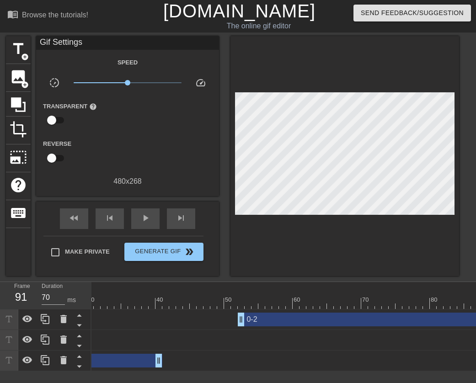
scroll to position [0, 369]
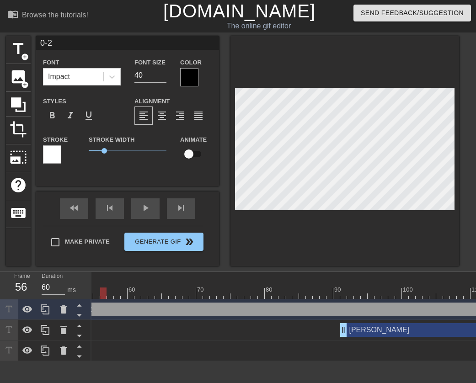
drag, startPoint x: 345, startPoint y: 293, endPoint x: 104, endPoint y: 290, distance: 240.3
click at [104, 288] on div at bounding box center [103, 293] width 6 height 11
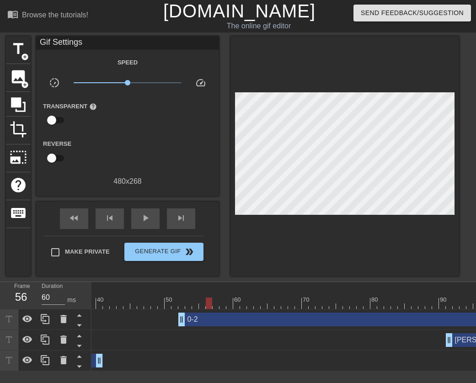
scroll to position [0, 244]
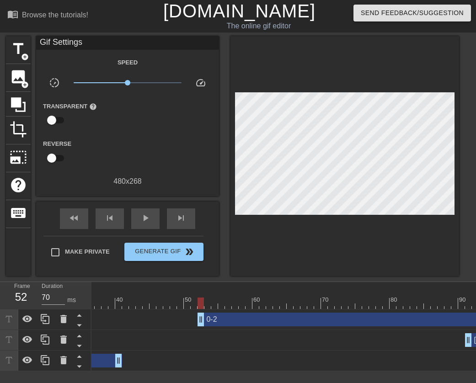
drag, startPoint x: 231, startPoint y: 304, endPoint x: 202, endPoint y: 306, distance: 28.9
click at [202, 288] on div at bounding box center [201, 303] width 6 height 11
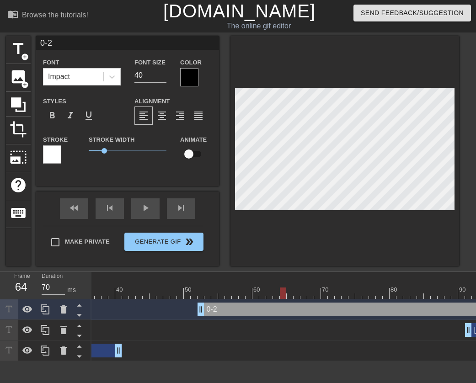
drag, startPoint x: 201, startPoint y: 292, endPoint x: 279, endPoint y: 292, distance: 77.3
drag, startPoint x: 281, startPoint y: 291, endPoint x: 463, endPoint y: 296, distance: 181.8
click at [463, 288] on div at bounding box center [462, 293] width 6 height 11
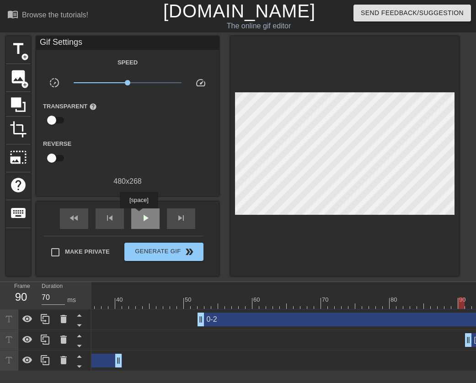
click at [139, 215] on div "play_arrow" at bounding box center [145, 219] width 28 height 21
click at [157, 216] on div "pause" at bounding box center [145, 219] width 28 height 21
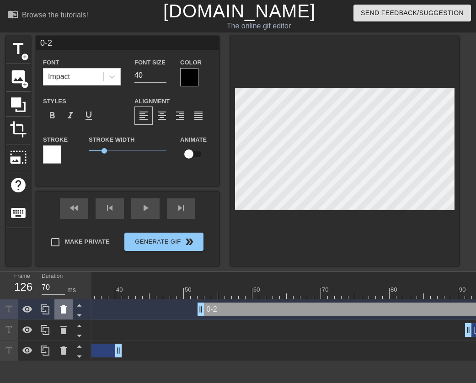
click at [65, 288] on icon at bounding box center [63, 310] width 6 height 8
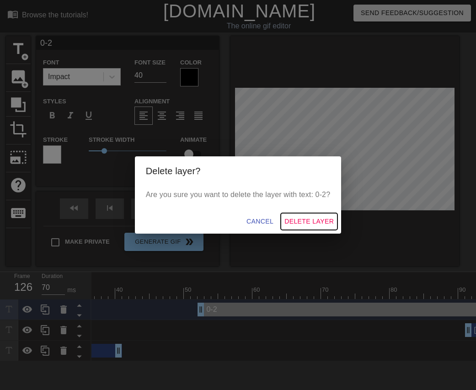
click at [315, 221] on span "Delete Layer" at bounding box center [309, 221] width 49 height 11
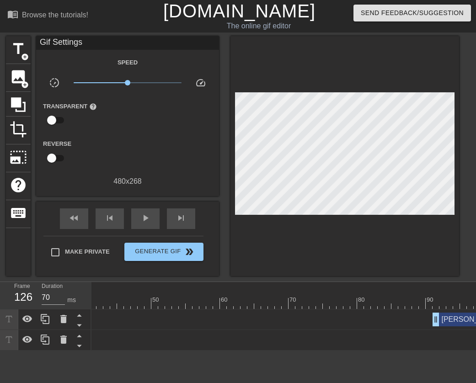
drag, startPoint x: 238, startPoint y: 357, endPoint x: 247, endPoint y: 356, distance: 8.8
click at [247, 288] on div "10 20 30 40 50 60 70 80 90 100 110 120 130 140 150 160" at bounding box center [284, 316] width 385 height 69
drag, startPoint x: 276, startPoint y: 356, endPoint x: 299, endPoint y: 356, distance: 23.3
click at [299, 288] on html "menu_book Browse the tutorials! Gifntext.com The online gif editor Send Feedbac…" at bounding box center [238, 175] width 476 height 351
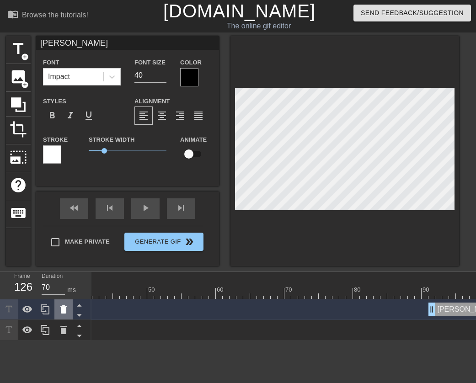
click at [61, 288] on icon at bounding box center [63, 310] width 6 height 8
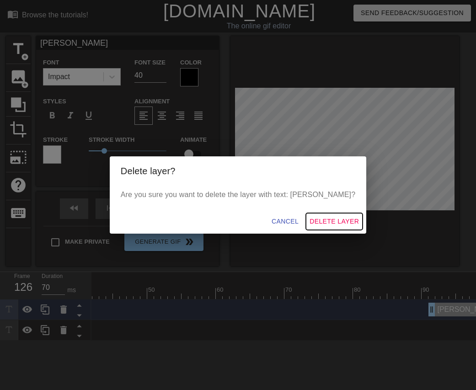
click at [314, 221] on span "Delete Layer" at bounding box center [334, 221] width 49 height 11
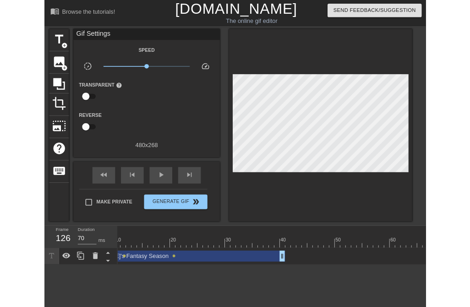
scroll to position [0, 0]
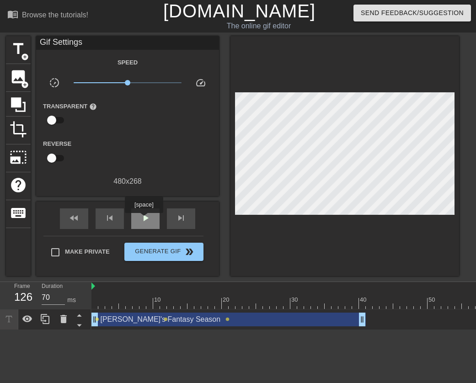
click at [144, 219] on span "play_arrow" at bounding box center [145, 218] width 11 height 11
click at [85, 214] on div "fast_rewind" at bounding box center [74, 219] width 28 height 21
click at [146, 216] on span "pause" at bounding box center [145, 218] width 11 height 11
click at [146, 216] on span "play_arrow" at bounding box center [145, 218] width 11 height 11
type input "70"
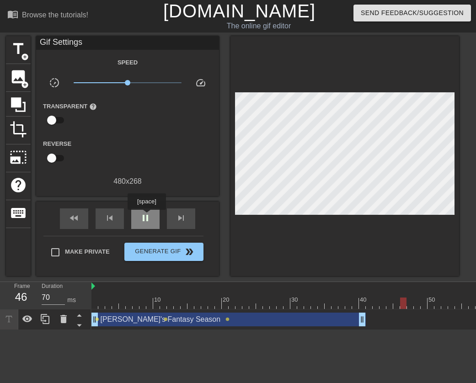
click at [146, 216] on span "pause" at bounding box center [145, 218] width 11 height 11
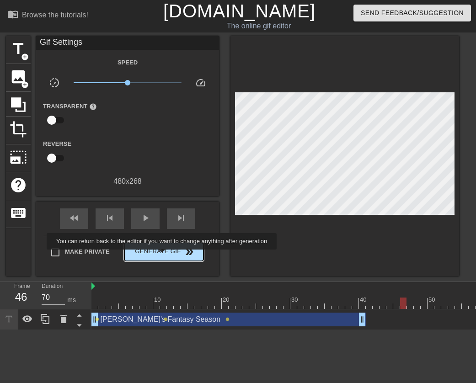
click at [163, 256] on span "Generate Gif double_arrow" at bounding box center [164, 252] width 72 height 11
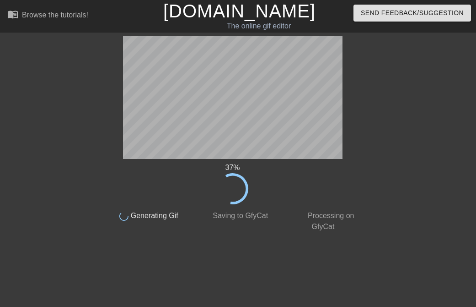
click at [373, 91] on div "37 % done Generating Gif done Saving to GfyCat done Processing on GfyCat title …" at bounding box center [238, 134] width 476 height 196
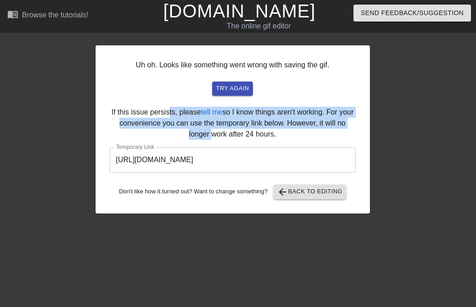
drag, startPoint x: 166, startPoint y: 116, endPoint x: 210, endPoint y: 132, distance: 46.8
click at [210, 132] on div "Uh oh. Looks like something went wrong with saving the gif. try again If this i…" at bounding box center [233, 129] width 275 height 168
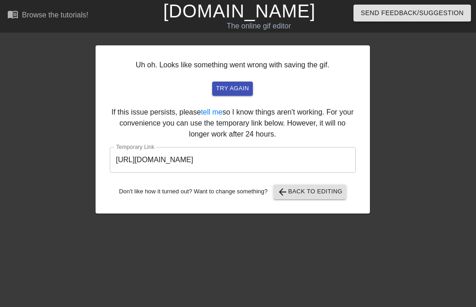
click at [219, 165] on input "https://www.gifntext.com/temp_generations/a0nRUxe8.gif" at bounding box center [233, 160] width 246 height 26
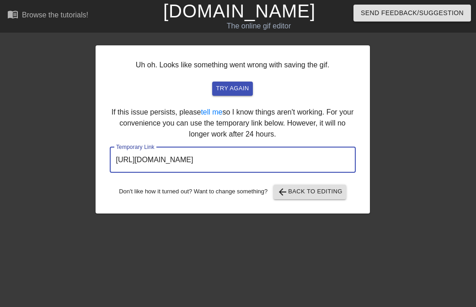
drag, startPoint x: 309, startPoint y: 161, endPoint x: 105, endPoint y: 155, distance: 203.7
click at [105, 155] on div "Uh oh. Looks like something went wrong with saving the gif. try again If this i…" at bounding box center [233, 129] width 275 height 168
click at [308, 197] on span "arrow_back Back to Editing" at bounding box center [309, 191] width 65 height 11
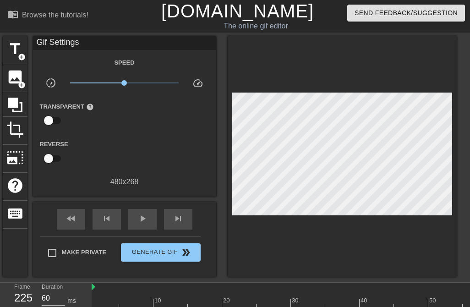
click at [211, 15] on link "[DOMAIN_NAME]" at bounding box center [237, 11] width 152 height 20
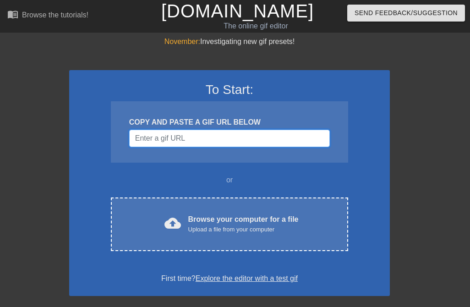
click at [188, 140] on input "Username" at bounding box center [229, 138] width 200 height 17
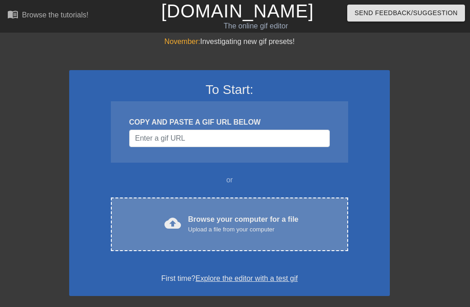
click at [223, 223] on div "Browse your computer for a file Upload a file from your computer" at bounding box center [243, 224] width 110 height 20
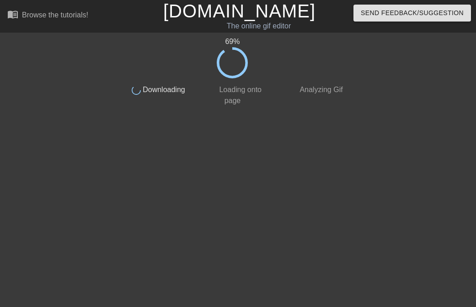
click at [213, 8] on link "[DOMAIN_NAME]" at bounding box center [239, 11] width 152 height 20
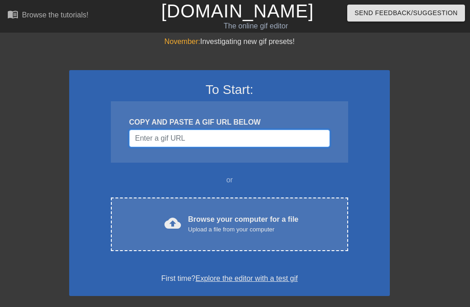
click at [218, 137] on input "Username" at bounding box center [229, 138] width 200 height 17
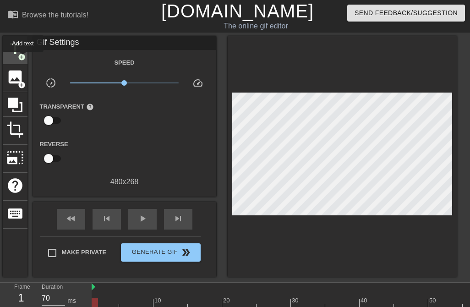
click at [23, 58] on span "add_circle" at bounding box center [22, 57] width 8 height 8
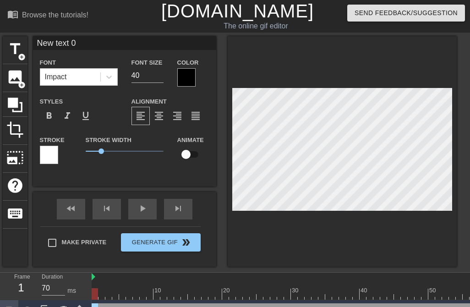
click at [81, 46] on input "New text 0" at bounding box center [124, 43] width 183 height 14
drag, startPoint x: 81, startPoint y: 46, endPoint x: -32, endPoint y: -67, distance: 160.5
click at [0, 0] on html "menu_book Browse the tutorials! [DOMAIN_NAME] The online gif editor Send Feedba…" at bounding box center [235, 160] width 470 height 320
type input "[PERSON_NAME]"
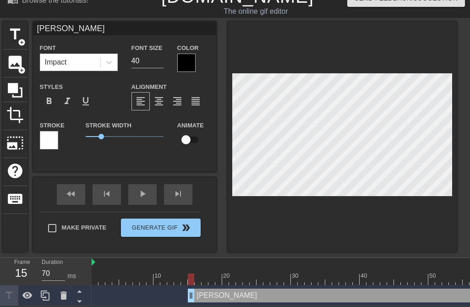
type input "60"
drag, startPoint x: 95, startPoint y: 291, endPoint x: 185, endPoint y: 301, distance: 90.7
click at [185, 301] on div "10 20 30 40 50 60 70 80 90 100 110 120 130 140 150 160" at bounding box center [281, 282] width 378 height 48
drag, startPoint x: 93, startPoint y: 21, endPoint x: 5, endPoint y: 23, distance: 88.4
click at [5, 23] on div "title add_circle image add_circle crop photo_size_select_large help keyboard [P…" at bounding box center [230, 137] width 454 height 230
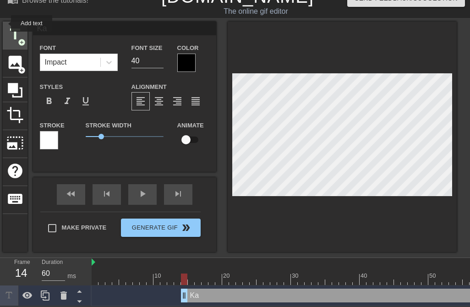
type input "K"
type input "D"
type input "[PERSON_NAME]"
click at [458, 104] on div "title add_circle image add_circle crop photo_size_select_large help keyboard [P…" at bounding box center [235, 137] width 470 height 230
click at [182, 275] on div at bounding box center [184, 278] width 6 height 11
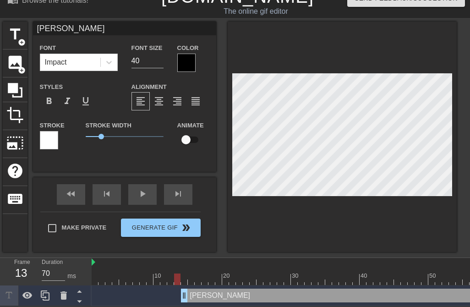
type input "60"
drag, startPoint x: 177, startPoint y: 275, endPoint x: 183, endPoint y: 278, distance: 7.2
click at [183, 278] on div at bounding box center [184, 278] width 6 height 11
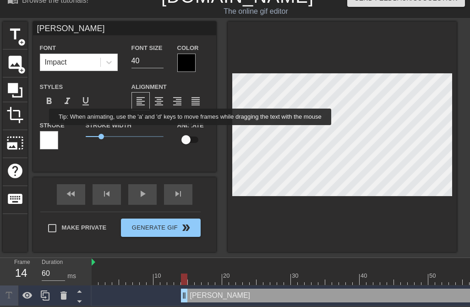
click at [190, 131] on input "checkbox" at bounding box center [186, 139] width 52 height 17
checkbox input "true"
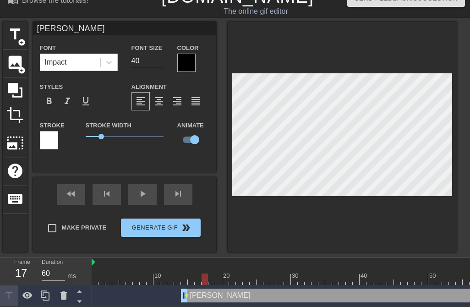
drag, startPoint x: 183, startPoint y: 275, endPoint x: 205, endPoint y: 276, distance: 22.0
click at [205, 276] on div at bounding box center [204, 278] width 6 height 11
drag, startPoint x: 205, startPoint y: 274, endPoint x: 217, endPoint y: 275, distance: 12.8
click at [211, 274] on div at bounding box center [211, 278] width 6 height 11
click at [222, 274] on div at bounding box center [225, 278] width 6 height 11
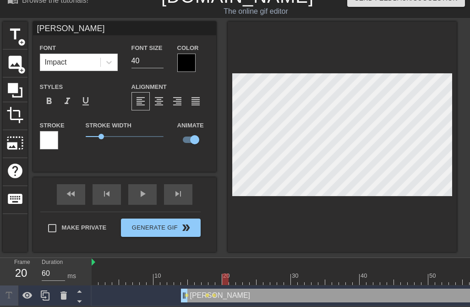
click at [224, 275] on div at bounding box center [225, 278] width 6 height 11
drag, startPoint x: 225, startPoint y: 272, endPoint x: 231, endPoint y: 273, distance: 6.4
click at [231, 273] on div at bounding box center [232, 278] width 6 height 11
drag, startPoint x: 232, startPoint y: 275, endPoint x: 237, endPoint y: 274, distance: 5.2
click at [237, 274] on div at bounding box center [239, 278] width 6 height 11
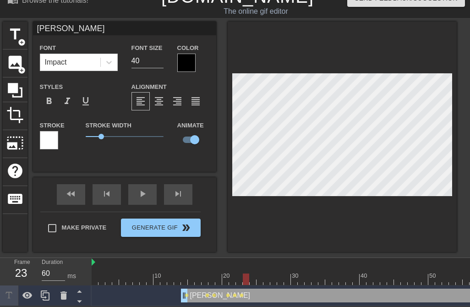
drag, startPoint x: 241, startPoint y: 271, endPoint x: 248, endPoint y: 271, distance: 6.9
click at [248, 273] on div at bounding box center [246, 278] width 6 height 11
drag, startPoint x: 245, startPoint y: 271, endPoint x: 250, endPoint y: 270, distance: 4.8
click at [250, 273] on div at bounding box center [252, 278] width 6 height 11
drag, startPoint x: 252, startPoint y: 277, endPoint x: 312, endPoint y: 219, distance: 84.1
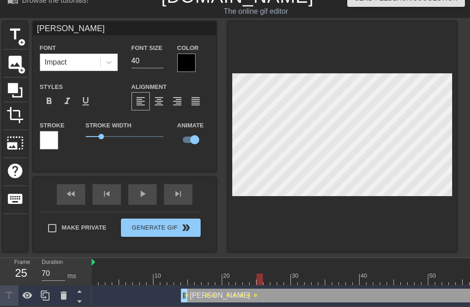
click at [256, 276] on div at bounding box center [259, 278] width 6 height 11
click at [263, 273] on div at bounding box center [266, 278] width 6 height 11
drag, startPoint x: 266, startPoint y: 271, endPoint x: 271, endPoint y: 270, distance: 5.1
click at [271, 273] on div at bounding box center [273, 278] width 6 height 11
click at [275, 274] on div at bounding box center [273, 278] width 6 height 11
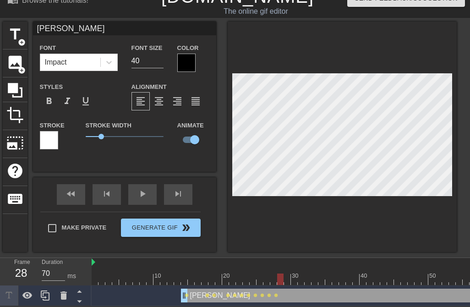
click at [277, 273] on div at bounding box center [280, 278] width 6 height 11
click at [284, 275] on div at bounding box center [287, 278] width 6 height 11
drag, startPoint x: 287, startPoint y: 276, endPoint x: 294, endPoint y: 276, distance: 6.9
click at [294, 276] on div at bounding box center [294, 278] width 6 height 11
drag, startPoint x: 297, startPoint y: 274, endPoint x: 291, endPoint y: 271, distance: 6.4
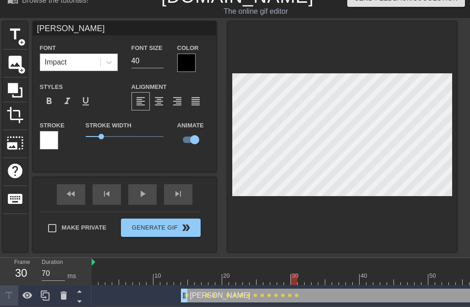
click at [291, 273] on div at bounding box center [294, 278] width 6 height 11
drag, startPoint x: 293, startPoint y: 273, endPoint x: 297, endPoint y: 275, distance: 4.9
click at [297, 275] on div at bounding box center [300, 278] width 6 height 11
drag, startPoint x: 299, startPoint y: 274, endPoint x: 308, endPoint y: 272, distance: 8.4
click at [308, 273] on div at bounding box center [307, 278] width 6 height 11
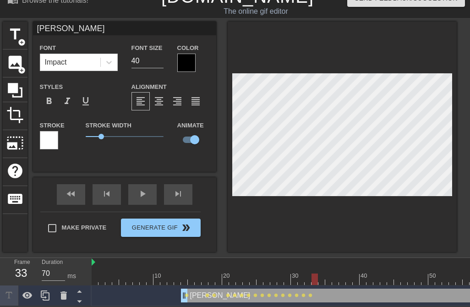
click at [313, 275] on div at bounding box center [314, 278] width 6 height 11
click at [319, 273] on div at bounding box center [321, 278] width 6 height 11
click at [325, 277] on div at bounding box center [328, 278] width 6 height 11
drag, startPoint x: 327, startPoint y: 275, endPoint x: 333, endPoint y: 276, distance: 6.5
click at [333, 276] on div at bounding box center [335, 278] width 6 height 11
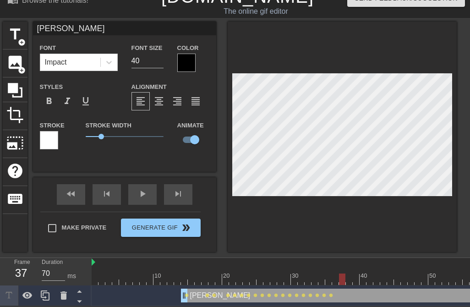
drag, startPoint x: 334, startPoint y: 276, endPoint x: 340, endPoint y: 276, distance: 6.0
click at [340, 276] on div at bounding box center [342, 278] width 6 height 11
drag, startPoint x: 340, startPoint y: 272, endPoint x: 349, endPoint y: 275, distance: 8.5
click at [349, 275] on div at bounding box center [349, 278] width 6 height 11
drag, startPoint x: 349, startPoint y: 276, endPoint x: 360, endPoint y: 276, distance: 10.5
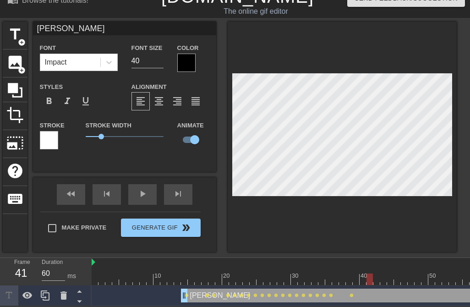
drag, startPoint x: 369, startPoint y: 274, endPoint x: 364, endPoint y: 275, distance: 5.1
click at [364, 275] on div at bounding box center [362, 278] width 6 height 11
drag, startPoint x: 361, startPoint y: 274, endPoint x: 367, endPoint y: 274, distance: 6.4
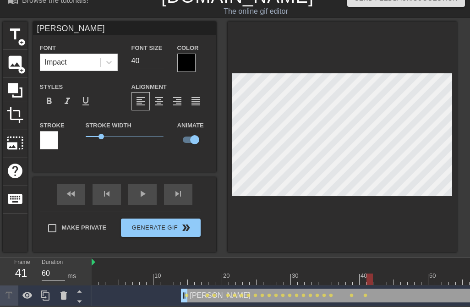
click at [367, 274] on div at bounding box center [369, 278] width 6 height 11
drag, startPoint x: 370, startPoint y: 271, endPoint x: 381, endPoint y: 273, distance: 11.1
click at [381, 273] on div at bounding box center [383, 278] width 6 height 11
drag, startPoint x: 383, startPoint y: 275, endPoint x: 403, endPoint y: 276, distance: 20.2
click at [403, 276] on div at bounding box center [403, 278] width 6 height 11
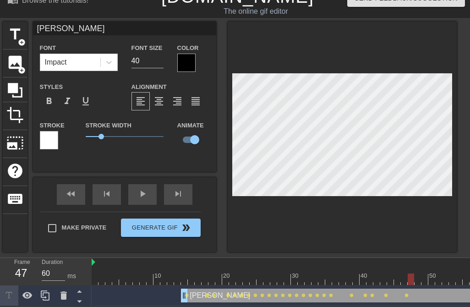
drag, startPoint x: 404, startPoint y: 273, endPoint x: 413, endPoint y: 272, distance: 9.6
click at [413, 273] on div at bounding box center [410, 278] width 6 height 11
drag, startPoint x: 410, startPoint y: 270, endPoint x: 416, endPoint y: 272, distance: 6.6
click at [416, 273] on div at bounding box center [417, 278] width 6 height 11
drag, startPoint x: 420, startPoint y: 276, endPoint x: 425, endPoint y: 276, distance: 5.5
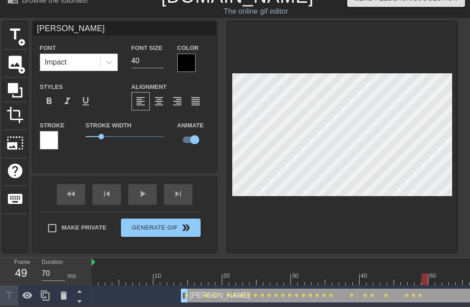
click at [425, 276] on div at bounding box center [424, 278] width 6 height 11
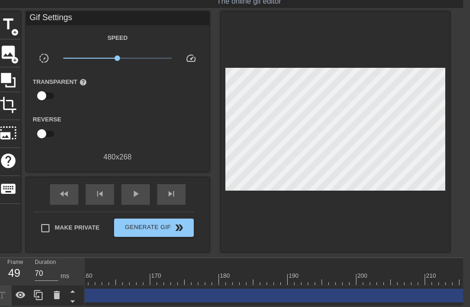
scroll to position [0, 1162]
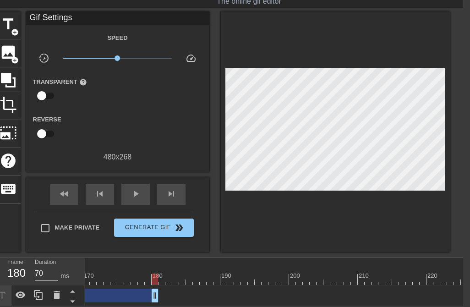
drag, startPoint x: 464, startPoint y: 290, endPoint x: 156, endPoint y: 287, distance: 308.5
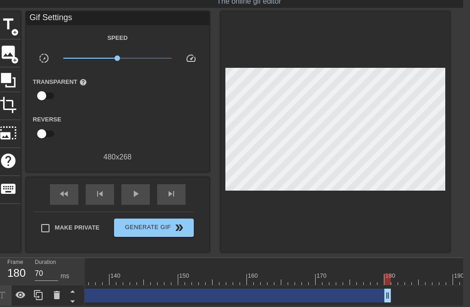
scroll to position [0, 922]
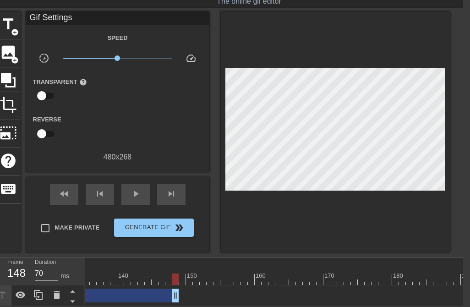
drag, startPoint x: 395, startPoint y: 289, endPoint x: 262, endPoint y: 295, distance: 132.8
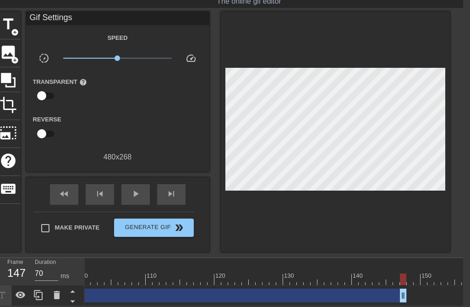
scroll to position [0, 693]
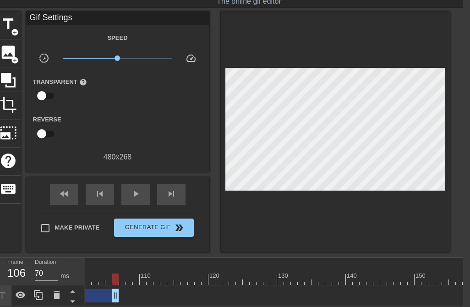
drag, startPoint x: 399, startPoint y: 289, endPoint x: 117, endPoint y: 278, distance: 281.7
click at [117, 278] on div "10 20 30 40 50 60 70 80 90 100 110 120 130 140 150 160" at bounding box center [274, 282] width 378 height 48
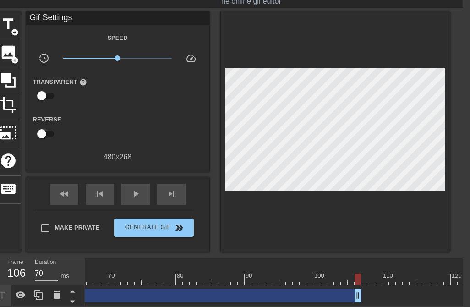
scroll to position [0, 436]
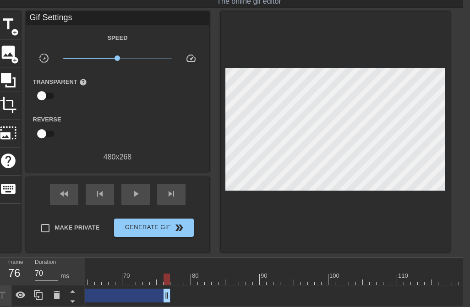
drag, startPoint x: 370, startPoint y: 292, endPoint x: 158, endPoint y: 281, distance: 212.6
click at [158, 285] on div "[PERSON_NAME] drag_handle drag_handle lens lens lens lens lens lens lens lens l…" at bounding box center [421, 295] width 1544 height 21
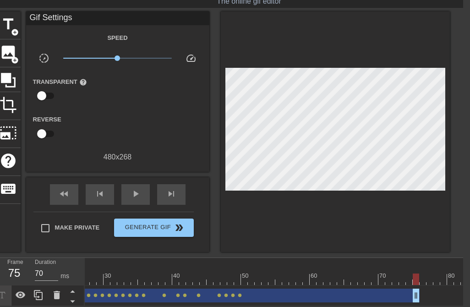
scroll to position [0, 240]
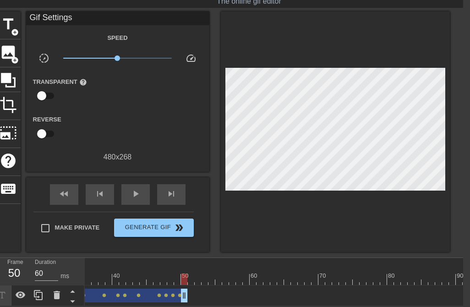
drag, startPoint x: 354, startPoint y: 288, endPoint x: 185, endPoint y: 293, distance: 169.0
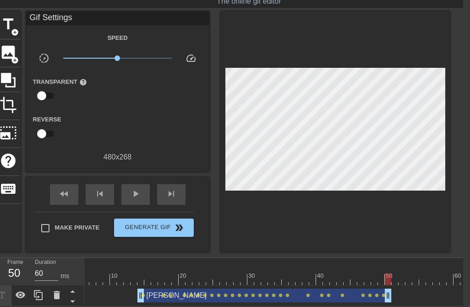
scroll to position [0, 0]
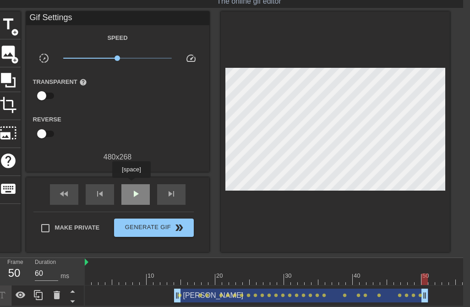
click at [131, 188] on span "play_arrow" at bounding box center [135, 193] width 11 height 11
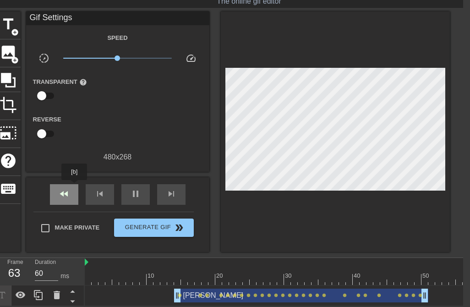
click at [73, 186] on div "fast_rewind" at bounding box center [64, 194] width 28 height 21
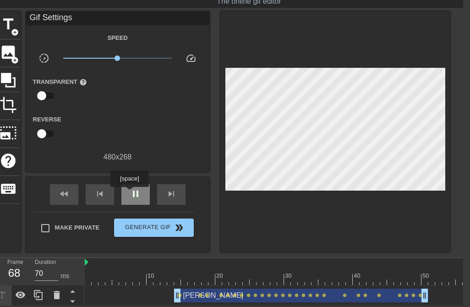
type input "60"
click at [133, 192] on span "pause" at bounding box center [135, 193] width 11 height 11
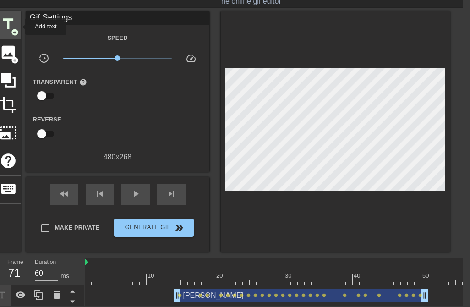
click at [16, 28] on span "add_circle" at bounding box center [15, 32] width 8 height 8
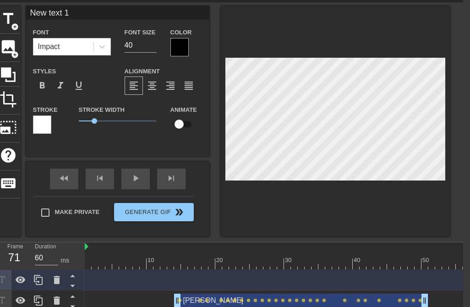
click at [87, 14] on input "New text 1" at bounding box center [117, 13] width 183 height 14
type input "[PERSON_NAME]"
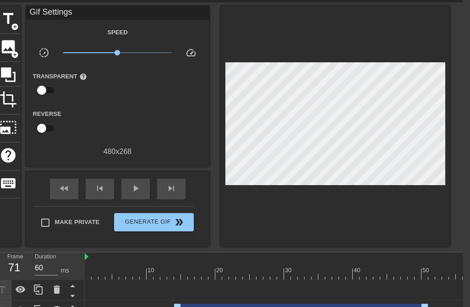
drag, startPoint x: 143, startPoint y: 274, endPoint x: 122, endPoint y: 274, distance: 21.1
click at [122, 274] on div "10 20 30 40 50 60 70 80 90 100 110 120 130 140 150 160" at bounding box center [274, 286] width 378 height 69
type input "70"
drag, startPoint x: 122, startPoint y: 269, endPoint x: 66, endPoint y: 262, distance: 55.7
click at [52, 262] on div "Frame 1 Duration 70 ms 10 20 30 40 50 60 70 80 90 100 110 120 130 140 150" at bounding box center [228, 286] width 470 height 69
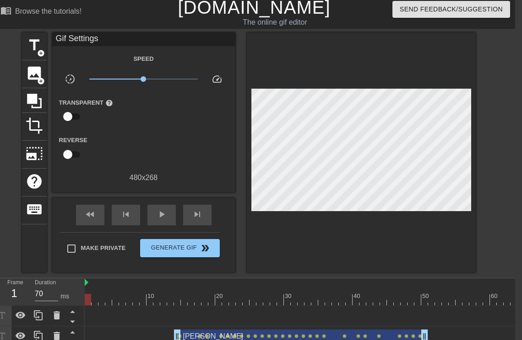
scroll to position [0, 7]
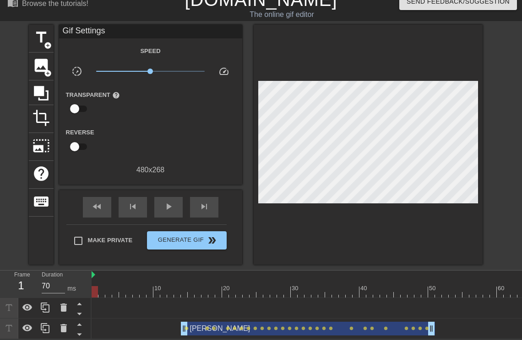
scroll to position [17, 0]
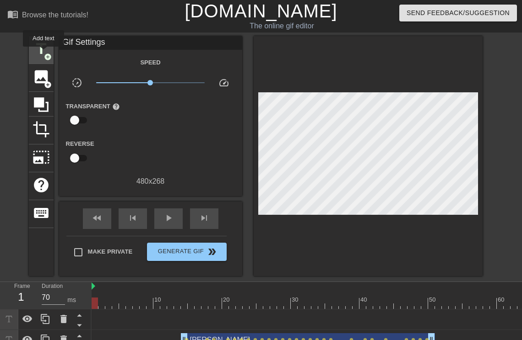
click at [44, 53] on span "add_circle" at bounding box center [48, 57] width 8 height 8
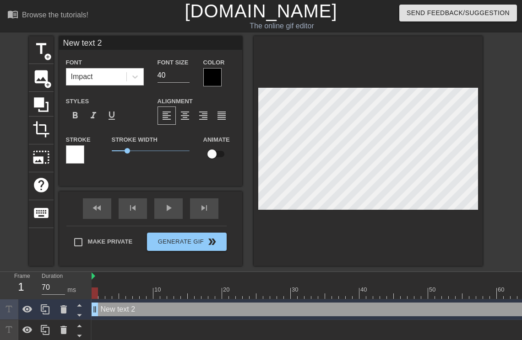
scroll to position [28, 0]
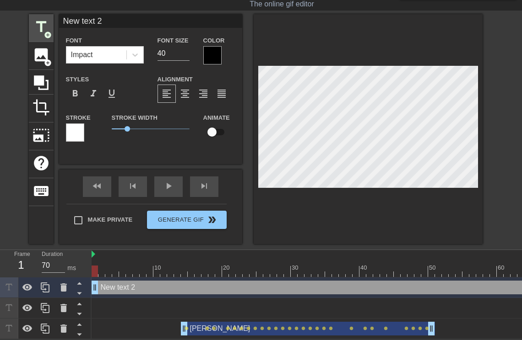
drag, startPoint x: 119, startPoint y: 14, endPoint x: 39, endPoint y: 15, distance: 79.6
click at [39, 15] on div "title add_circle image add_circle crop photo_size_select_large help keyboard Ne…" at bounding box center [256, 129] width 454 height 230
type input "[PERSON_NAME]"
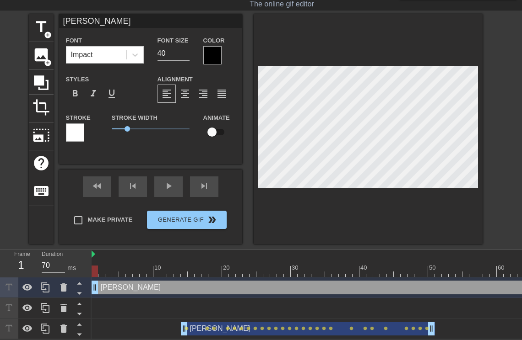
scroll to position [0, 0]
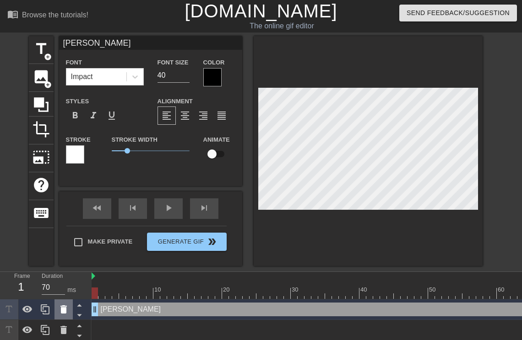
click at [70, 306] on div at bounding box center [63, 310] width 18 height 20
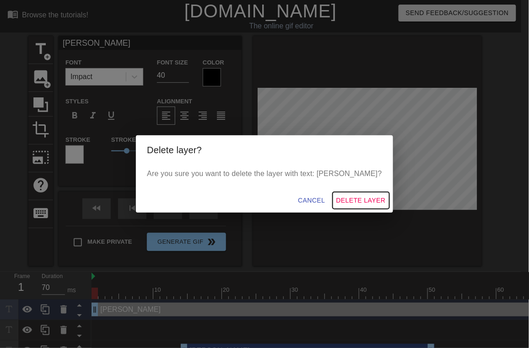
click at [376, 200] on button "Delete Layer" at bounding box center [361, 200] width 57 height 17
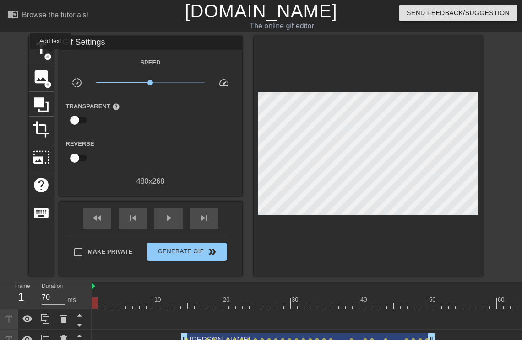
click at [49, 56] on span "add_circle" at bounding box center [48, 57] width 8 height 8
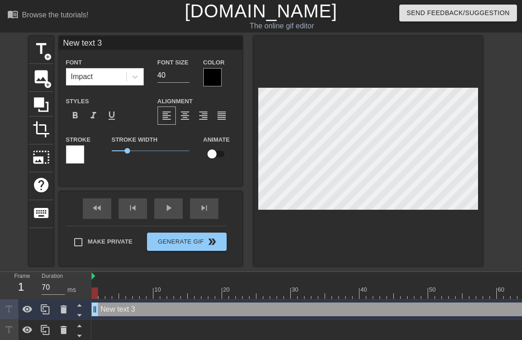
click at [110, 47] on input "New text 3" at bounding box center [150, 43] width 183 height 14
drag, startPoint x: 121, startPoint y: 47, endPoint x: 18, endPoint y: 46, distance: 102.5
click at [18, 46] on div "title add_circle image add_circle crop photo_size_select_large help keyboard Ne…" at bounding box center [261, 151] width 522 height 230
type input "[PERSON_NAME]"
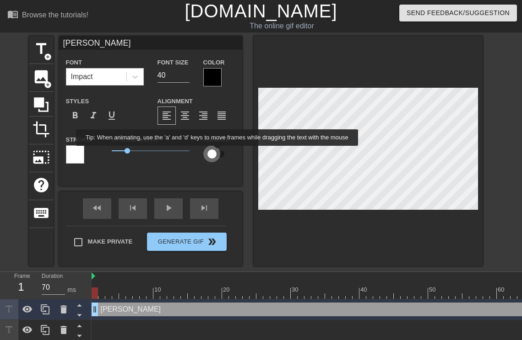
click at [217, 152] on input "checkbox" at bounding box center [212, 154] width 52 height 17
checkbox input "true"
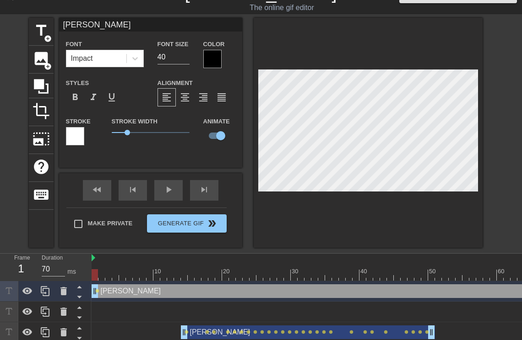
scroll to position [28, 0]
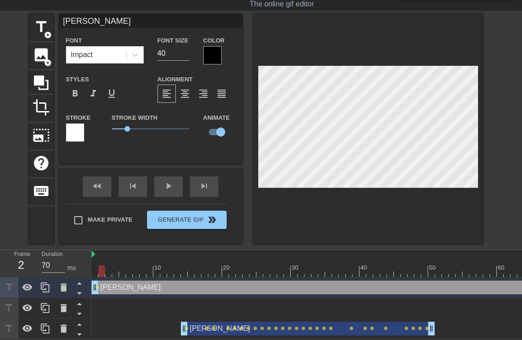
drag, startPoint x: 95, startPoint y: 266, endPoint x: 105, endPoint y: 266, distance: 10.5
click at [105, 266] on div at bounding box center [101, 271] width 6 height 11
drag, startPoint x: 108, startPoint y: 268, endPoint x: 207, endPoint y: 271, distance: 99.4
click at [207, 271] on div "10 20 30 40 50 60 70 80 90 100 110 120 130 140 150 160" at bounding box center [307, 294] width 430 height 89
drag, startPoint x: 207, startPoint y: 263, endPoint x: 243, endPoint y: 262, distance: 36.2
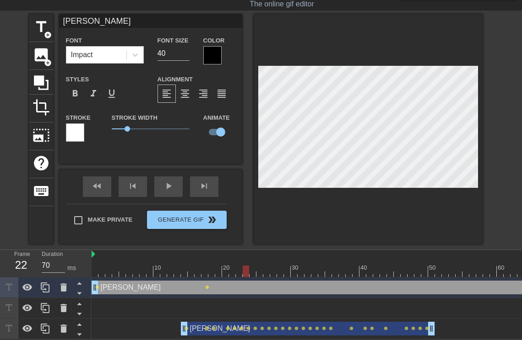
click at [243, 266] on div at bounding box center [246, 271] width 6 height 11
drag, startPoint x: 237, startPoint y: 265, endPoint x: 259, endPoint y: 265, distance: 22.0
click at [259, 266] on div at bounding box center [259, 271] width 6 height 11
drag, startPoint x: 254, startPoint y: 261, endPoint x: 275, endPoint y: 261, distance: 20.6
click at [275, 266] on div at bounding box center [273, 271] width 6 height 11
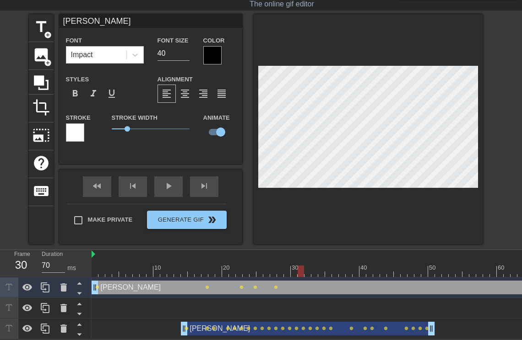
drag, startPoint x: 272, startPoint y: 262, endPoint x: 299, endPoint y: 262, distance: 27.0
click at [299, 266] on div at bounding box center [300, 271] width 6 height 11
drag, startPoint x: 292, startPoint y: 263, endPoint x: 311, endPoint y: 261, distance: 19.3
click at [311, 266] on div at bounding box center [314, 271] width 6 height 11
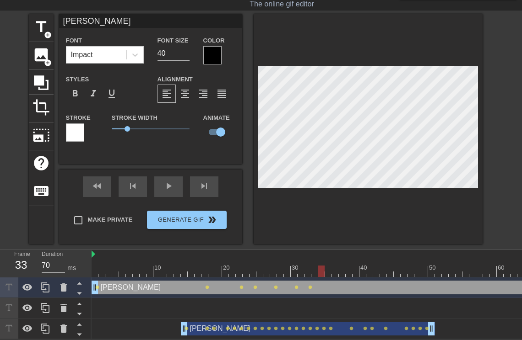
drag, startPoint x: 307, startPoint y: 267, endPoint x: 318, endPoint y: 266, distance: 10.6
click at [318, 266] on div at bounding box center [321, 271] width 6 height 11
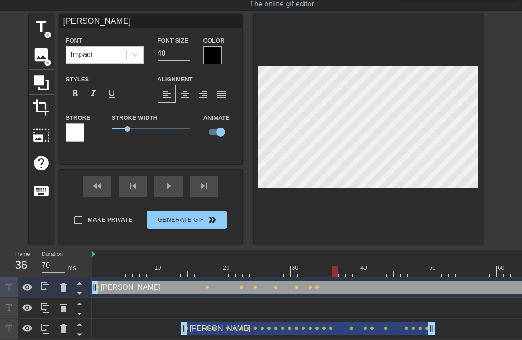
drag, startPoint x: 314, startPoint y: 262, endPoint x: 336, endPoint y: 259, distance: 21.7
click at [336, 266] on div at bounding box center [335, 271] width 6 height 11
drag, startPoint x: 332, startPoint y: 265, endPoint x: 369, endPoint y: 265, distance: 36.6
click at [369, 266] on div at bounding box center [369, 271] width 6 height 11
drag, startPoint x: 364, startPoint y: 266, endPoint x: 382, endPoint y: 268, distance: 17.9
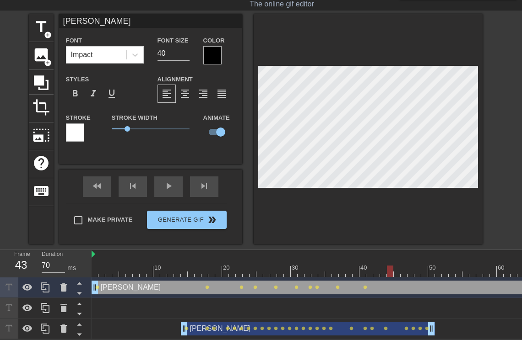
drag, startPoint x: 383, startPoint y: 262, endPoint x: 409, endPoint y: 265, distance: 26.2
click at [409, 266] on div at bounding box center [410, 271] width 6 height 11
drag, startPoint x: 405, startPoint y: 267, endPoint x: 447, endPoint y: 267, distance: 42.1
click at [447, 267] on div at bounding box center [445, 271] width 6 height 11
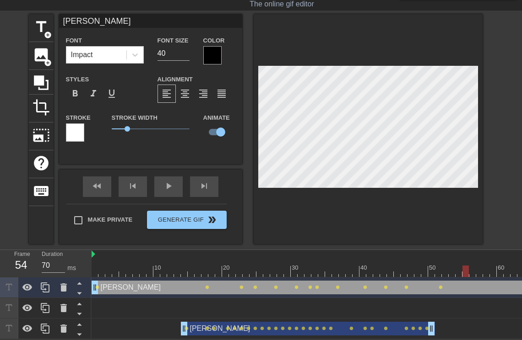
drag, startPoint x: 441, startPoint y: 266, endPoint x: 461, endPoint y: 265, distance: 20.6
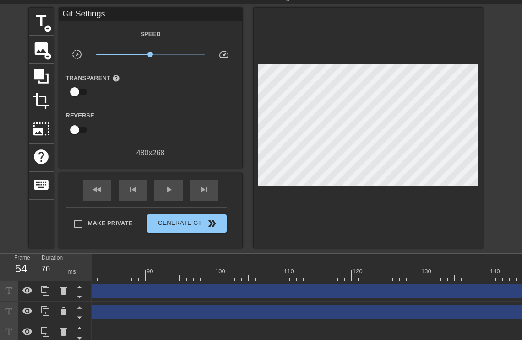
scroll to position [0, 336]
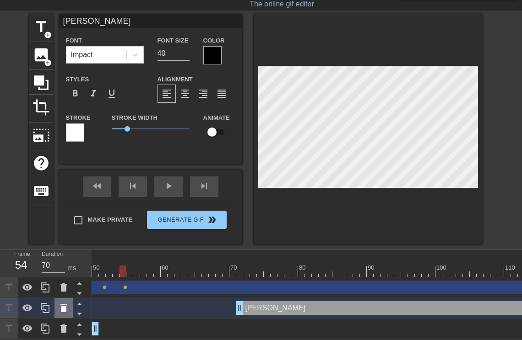
click at [67, 304] on icon at bounding box center [63, 308] width 11 height 11
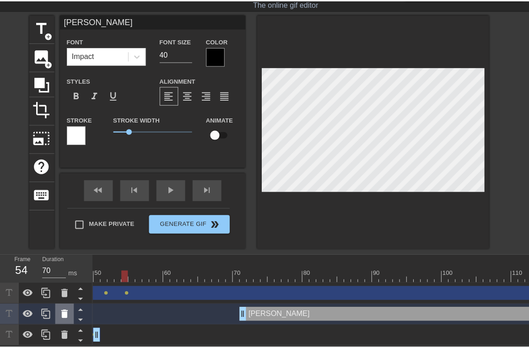
scroll to position [21, 0]
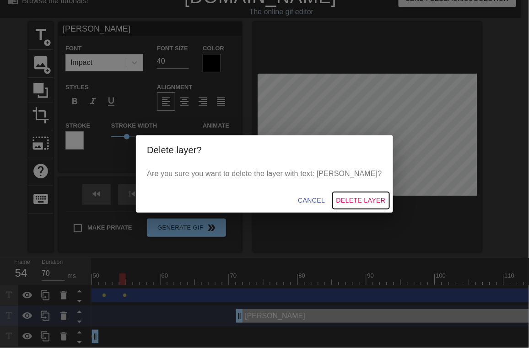
click at [348, 199] on span "Delete Layer" at bounding box center [360, 200] width 49 height 11
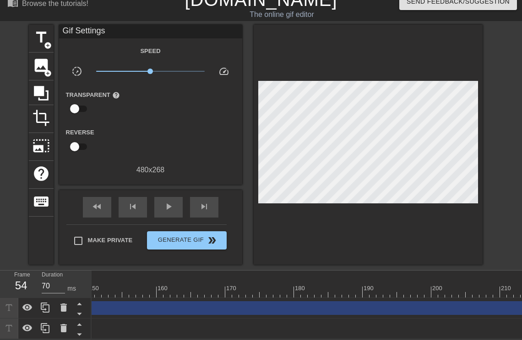
scroll to position [0, 1109]
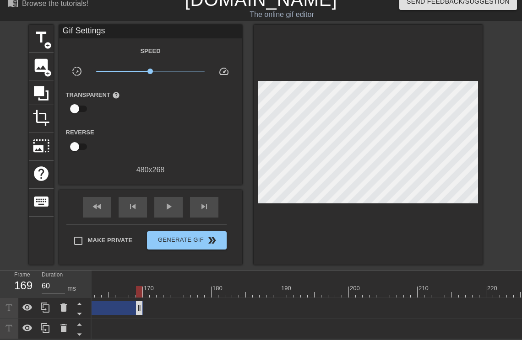
drag, startPoint x: 521, startPoint y: 300, endPoint x: 124, endPoint y: 301, distance: 397.2
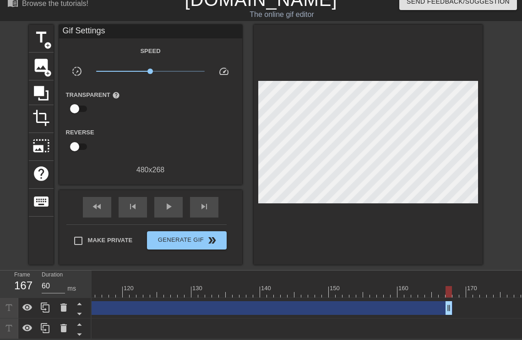
scroll to position [0, 715]
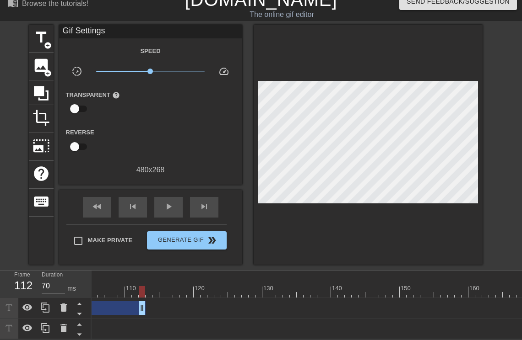
drag, startPoint x: 519, startPoint y: 303, endPoint x: 143, endPoint y: 299, distance: 376.2
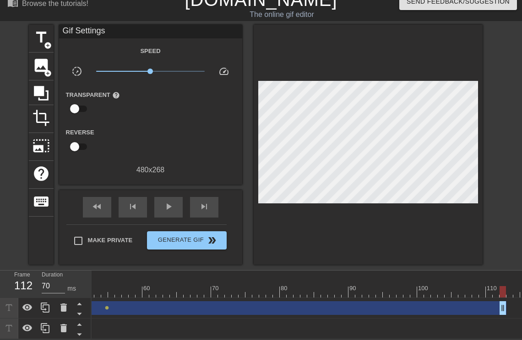
scroll to position [0, 381]
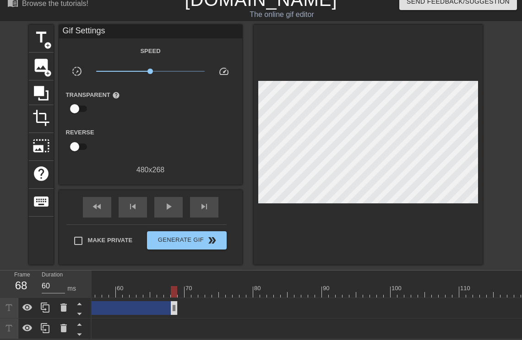
drag, startPoint x: 475, startPoint y: 304, endPoint x: 175, endPoint y: 299, distance: 299.8
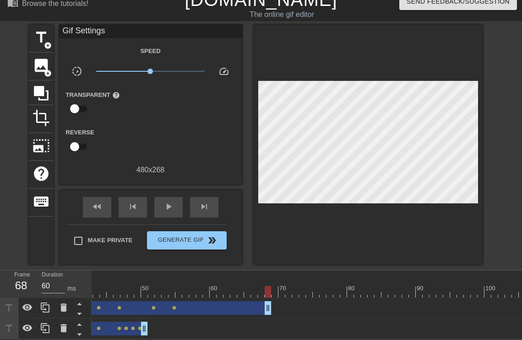
scroll to position [0, 185]
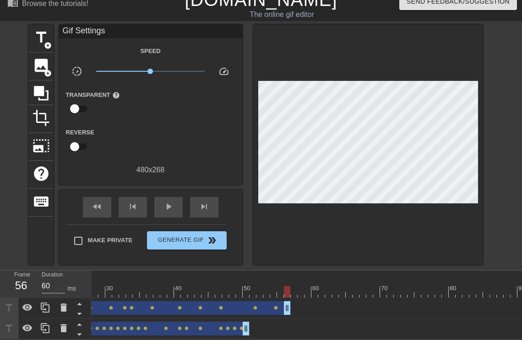
drag, startPoint x: 367, startPoint y: 304, endPoint x: 287, endPoint y: 306, distance: 80.6
click at [108, 203] on div "fast_rewind" at bounding box center [97, 207] width 28 height 21
click at [169, 202] on span "play_arrow" at bounding box center [168, 206] width 11 height 11
click at [162, 200] on div "pause" at bounding box center [168, 207] width 28 height 21
click at [104, 202] on div "fast_rewind" at bounding box center [97, 207] width 28 height 21
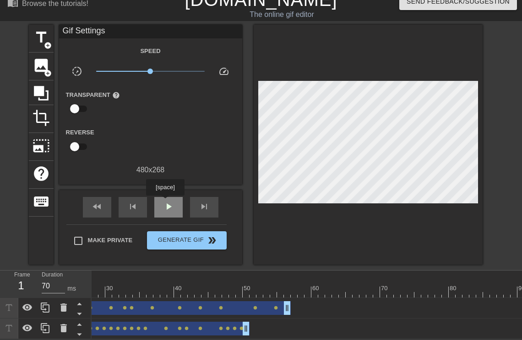
click at [165, 202] on span "play_arrow" at bounding box center [168, 206] width 11 height 11
click at [165, 202] on span "pause" at bounding box center [168, 206] width 11 height 11
click at [165, 202] on span "play_arrow" at bounding box center [168, 206] width 11 height 11
click at [165, 202] on span "pause" at bounding box center [168, 206] width 11 height 11
drag, startPoint x: 108, startPoint y: 202, endPoint x: 159, endPoint y: 203, distance: 51.3
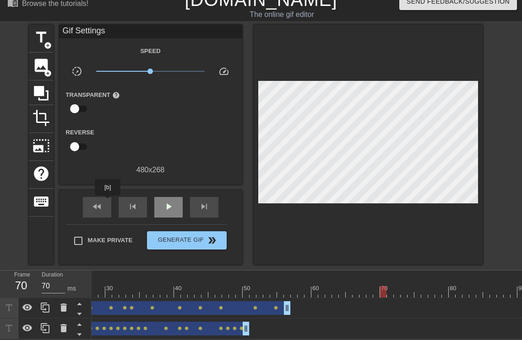
click at [107, 202] on div "fast_rewind" at bounding box center [97, 207] width 28 height 21
click at [178, 203] on div "play_arrow" at bounding box center [168, 207] width 28 height 21
click at [167, 201] on span "pause" at bounding box center [168, 206] width 11 height 11
type input "70"
drag, startPoint x: 367, startPoint y: 282, endPoint x: 298, endPoint y: 292, distance: 69.7
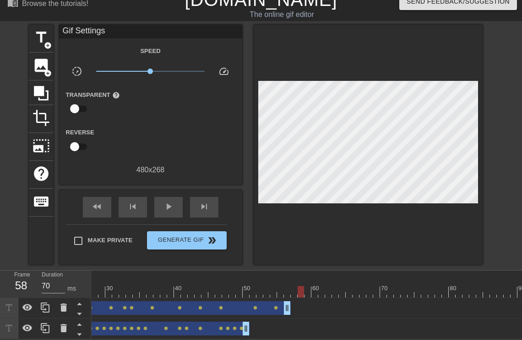
click at [34, 38] on span "title" at bounding box center [40, 37] width 17 height 17
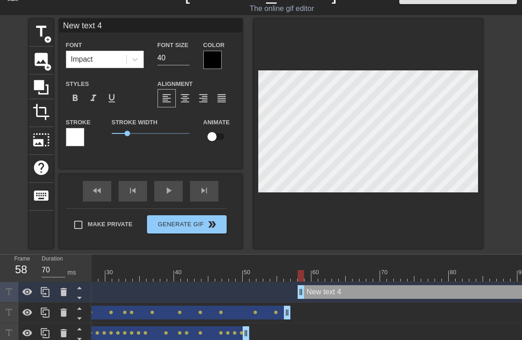
click at [111, 22] on input "New text 4" at bounding box center [150, 26] width 183 height 14
drag, startPoint x: 50, startPoint y: 23, endPoint x: 20, endPoint y: 23, distance: 30.2
click at [20, 23] on div "title add_circle image add_circle crop photo_size_select_large help keyboard Ne…" at bounding box center [261, 134] width 522 height 230
type input "0-2"
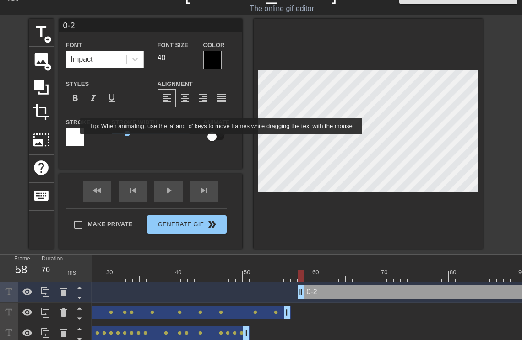
click at [221, 139] on input "checkbox" at bounding box center [212, 136] width 52 height 17
checkbox input "true"
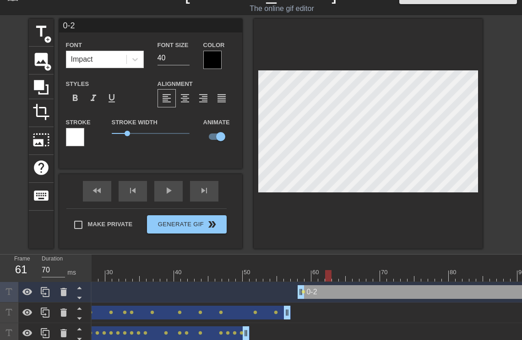
drag, startPoint x: 299, startPoint y: 278, endPoint x: 325, endPoint y: 276, distance: 25.7
click at [325, 276] on div at bounding box center [328, 275] width 6 height 11
drag, startPoint x: 318, startPoint y: 272, endPoint x: 337, endPoint y: 273, distance: 19.3
drag, startPoint x: 337, startPoint y: 278, endPoint x: 360, endPoint y: 277, distance: 22.9
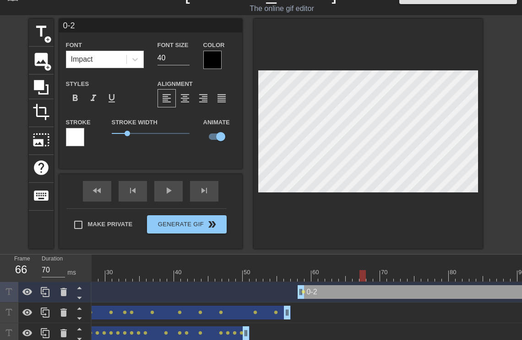
click at [360, 277] on div at bounding box center [362, 275] width 6 height 11
drag, startPoint x: 356, startPoint y: 277, endPoint x: 440, endPoint y: 278, distance: 84.7
click at [440, 278] on div at bounding box center [438, 275] width 6 height 11
drag, startPoint x: 431, startPoint y: 275, endPoint x: 470, endPoint y: 273, distance: 38.5
click at [469, 273] on div at bounding box center [472, 275] width 6 height 11
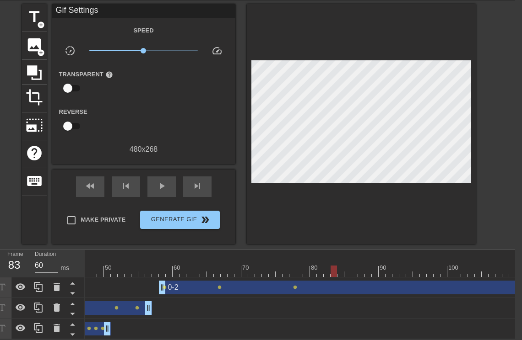
scroll to position [0, 360]
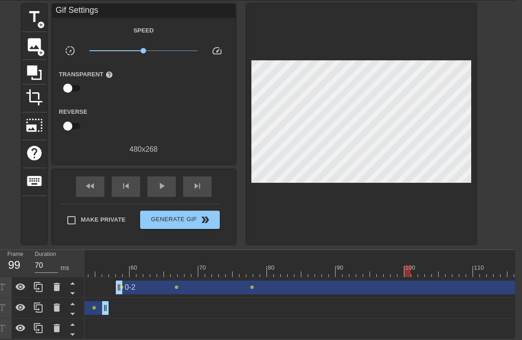
drag, startPoint x: 292, startPoint y: 267, endPoint x: 402, endPoint y: 264, distance: 110.3
click at [402, 266] on div at bounding box center [497, 271] width 1544 height 11
drag, startPoint x: 401, startPoint y: 265, endPoint x: 410, endPoint y: 264, distance: 9.7
click at [411, 266] on div at bounding box center [414, 271] width 6 height 11
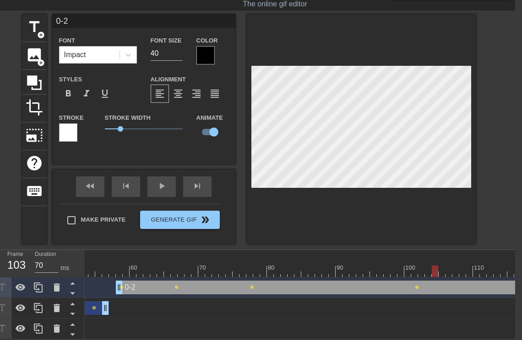
drag, startPoint x: 415, startPoint y: 268, endPoint x: 429, endPoint y: 266, distance: 13.8
click at [429, 266] on div at bounding box center [497, 271] width 1544 height 11
drag, startPoint x: 427, startPoint y: 268, endPoint x: 440, endPoint y: 267, distance: 13.3
click at [440, 267] on div at bounding box center [441, 271] width 6 height 11
drag, startPoint x: 441, startPoint y: 262, endPoint x: 461, endPoint y: 264, distance: 20.7
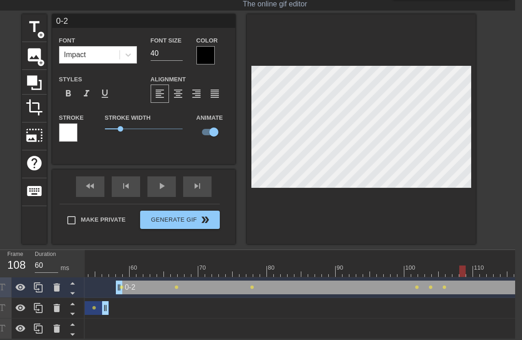
click at [461, 266] on div at bounding box center [462, 271] width 6 height 11
drag, startPoint x: 455, startPoint y: 265, endPoint x: 481, endPoint y: 266, distance: 26.1
click at [469, 266] on div at bounding box center [497, 271] width 1544 height 11
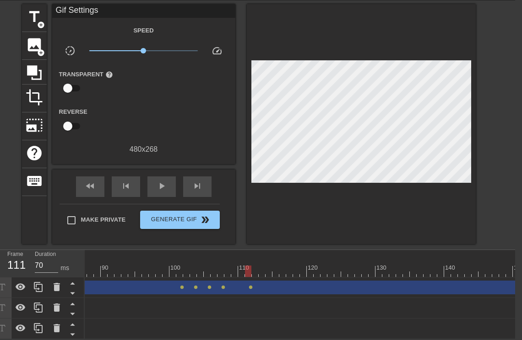
scroll to position [0, 625]
drag, startPoint x: 220, startPoint y: 265, endPoint x: 255, endPoint y: 260, distance: 35.5
click at [256, 266] on div at bounding box center [259, 271] width 6 height 11
drag, startPoint x: 248, startPoint y: 264, endPoint x: 272, endPoint y: 268, distance: 23.7
click at [272, 268] on div at bounding box center [273, 271] width 6 height 11
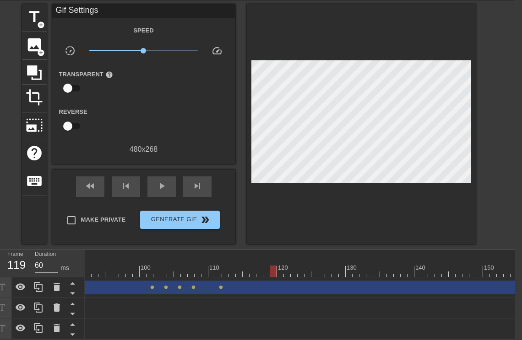
scroll to position [28, 7]
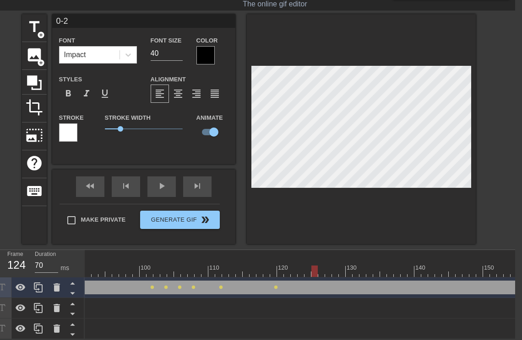
drag, startPoint x: 273, startPoint y: 265, endPoint x: 310, endPoint y: 266, distance: 37.5
click at [311, 266] on div at bounding box center [314, 271] width 6 height 11
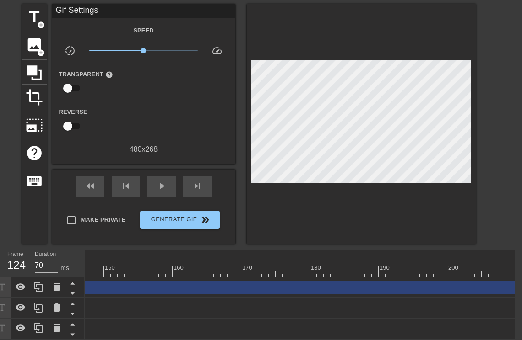
scroll to position [0, 1109]
drag, startPoint x: 384, startPoint y: 333, endPoint x: 524, endPoint y: 317, distance: 140.9
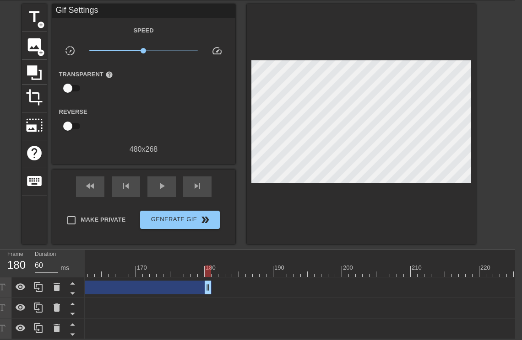
drag, startPoint x: 514, startPoint y: 280, endPoint x: 178, endPoint y: 274, distance: 336.0
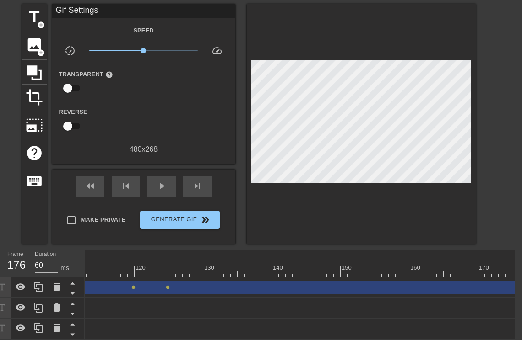
scroll to position [0, 794]
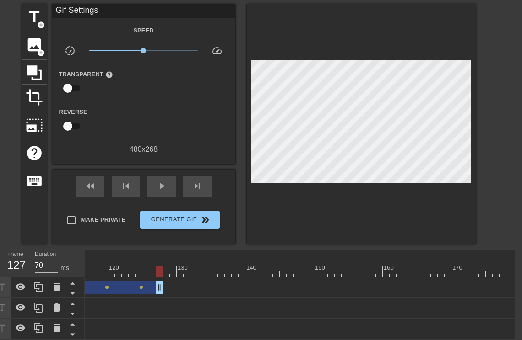
drag, startPoint x: 491, startPoint y: 281, endPoint x: 157, endPoint y: 290, distance: 334.2
click at [157, 290] on div "0-2 drag_handle drag_handle lens lens lens lens lens lens lens lens lens lens" at bounding box center [63, 288] width 1544 height 21
click at [194, 306] on div "[PERSON_NAME] drag_handle drag_handle lens lens lens lens lens lens lens lens l…" at bounding box center [63, 329] width 1544 height 14
click at [30, 11] on span "title" at bounding box center [34, 16] width 17 height 17
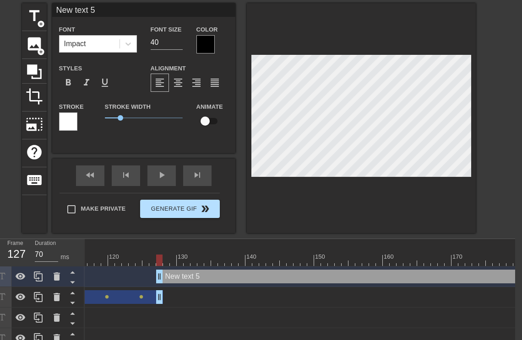
scroll to position [49, 7]
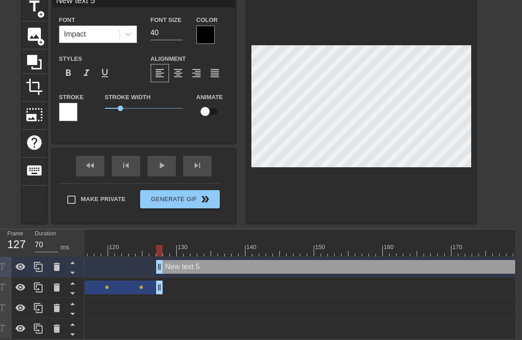
type input "60"
drag, startPoint x: 159, startPoint y: 264, endPoint x: 165, endPoint y: 263, distance: 6.4
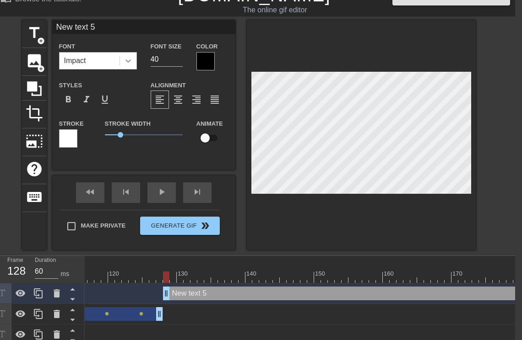
scroll to position [0, 7]
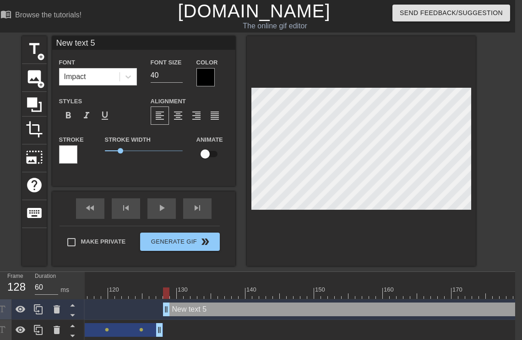
drag, startPoint x: 111, startPoint y: 49, endPoint x: 1, endPoint y: 53, distance: 109.4
click at [1, 53] on div "title add_circle image add_circle crop photo_size_select_large help keyboard Ne…" at bounding box center [254, 151] width 522 height 230
drag, startPoint x: 101, startPoint y: 44, endPoint x: -16, endPoint y: 43, distance: 116.7
click at [0, 43] on html "menu_book Browse the tutorials! [DOMAIN_NAME] The online gif editor Send Feedba…" at bounding box center [254, 191] width 522 height 382
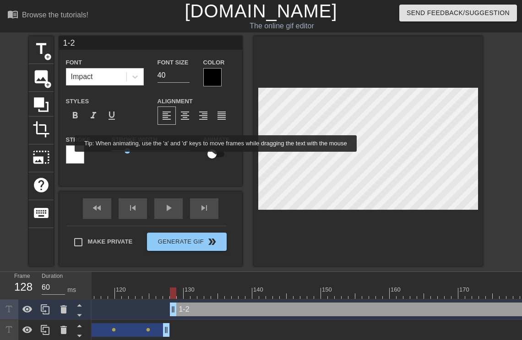
type input "1-2"
click at [216, 158] on input "checkbox" at bounding box center [212, 154] width 52 height 17
checkbox input "true"
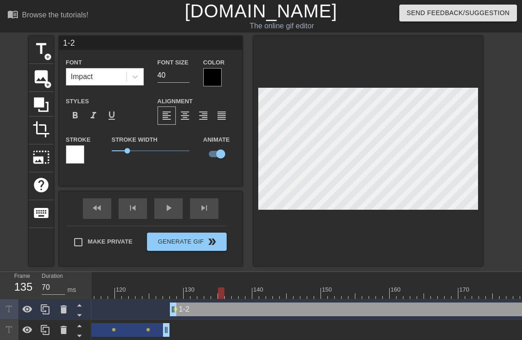
drag, startPoint x: 174, startPoint y: 295, endPoint x: 220, endPoint y: 287, distance: 46.5
click at [220, 287] on div "10 20 30 40 50 60 70 80 90 100 110 120 130 140 150 160" at bounding box center [70, 285] width 1544 height 27
drag, startPoint x: 223, startPoint y: 295, endPoint x: 243, endPoint y: 291, distance: 20.6
click at [243, 291] on div at bounding box center [70, 293] width 1544 height 11
drag, startPoint x: 243, startPoint y: 290, endPoint x: 281, endPoint y: 292, distance: 39.0
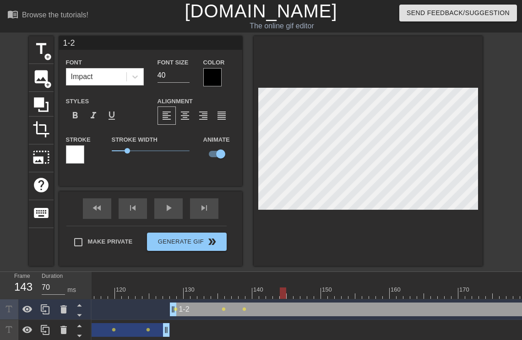
click at [281, 292] on div at bounding box center [70, 293] width 1544 height 11
drag, startPoint x: 284, startPoint y: 294, endPoint x: 347, endPoint y: 293, distance: 63.2
click at [347, 293] on div at bounding box center [70, 293] width 1544 height 11
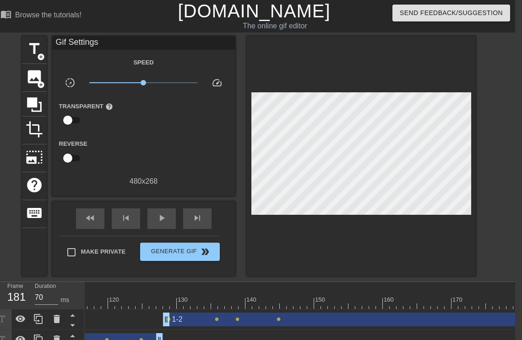
drag, startPoint x: 340, startPoint y: 303, endPoint x: 531, endPoint y: 308, distance: 191.8
click at [469, 306] on html "menu_book Browse the tutorials! [DOMAIN_NAME] The online gif editor Send Feedba…" at bounding box center [254, 196] width 522 height 392
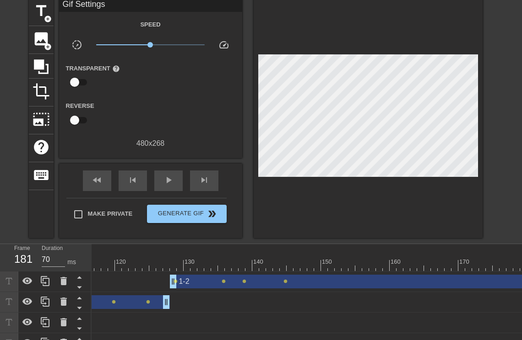
scroll to position [59, 0]
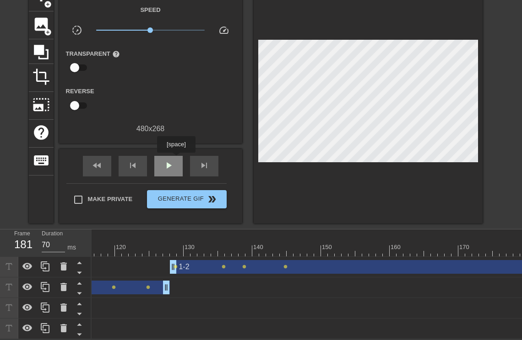
click at [176, 159] on div "play_arrow" at bounding box center [168, 166] width 28 height 21
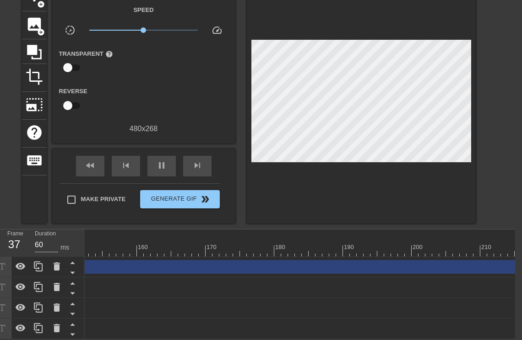
scroll to position [0, 1109]
drag, startPoint x: 513, startPoint y: 243, endPoint x: 221, endPoint y: 243, distance: 292.0
click at [221, 245] on div at bounding box center [221, 250] width 6 height 11
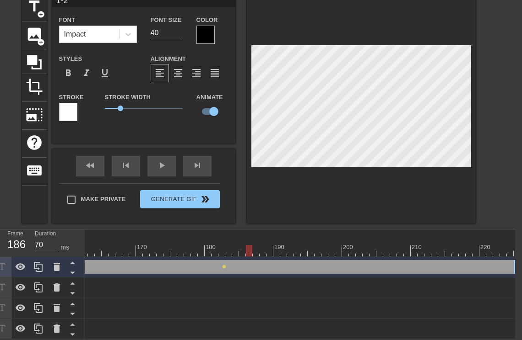
drag, startPoint x: 221, startPoint y: 246, endPoint x: 246, endPoint y: 245, distance: 24.3
click at [246, 245] on div at bounding box center [249, 250] width 6 height 11
drag, startPoint x: 249, startPoint y: 245, endPoint x: 266, endPoint y: 246, distance: 17.4
drag, startPoint x: 275, startPoint y: 246, endPoint x: 358, endPoint y: 253, distance: 83.1
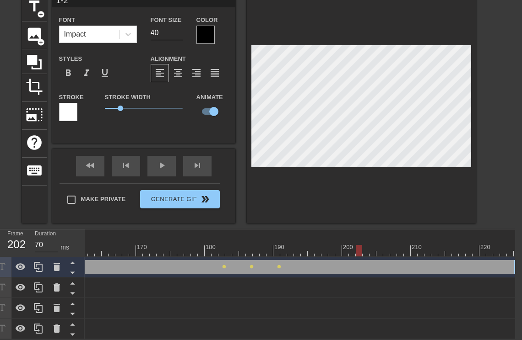
click at [358, 253] on div "10 20 30 40 50 60 70 80 90 100 110 120 130 140 150 160" at bounding box center [300, 285] width 430 height 110
drag, startPoint x: 354, startPoint y: 244, endPoint x: 361, endPoint y: 244, distance: 6.9
drag, startPoint x: 357, startPoint y: 244, endPoint x: 494, endPoint y: 261, distance: 137.9
click at [469, 253] on div "10 20 30 40 50 60 70 80 90 100 110 120 130 140 150 160" at bounding box center [300, 285] width 430 height 110
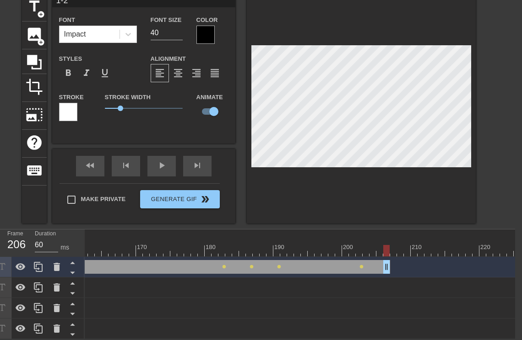
drag, startPoint x: 516, startPoint y: 261, endPoint x: 385, endPoint y: 264, distance: 130.5
drag, startPoint x: 383, startPoint y: 262, endPoint x: 362, endPoint y: 263, distance: 21.5
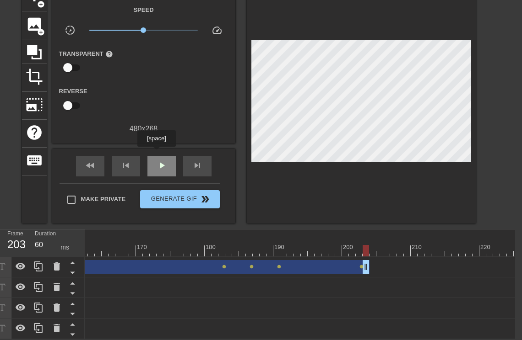
click at [157, 160] on span "play_arrow" at bounding box center [161, 165] width 11 height 11
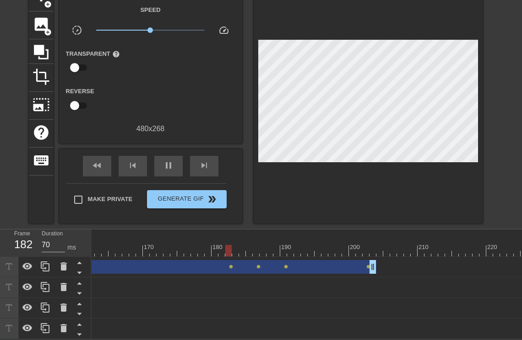
scroll to position [59, 0]
drag, startPoint x: 305, startPoint y: 243, endPoint x: 113, endPoint y: 241, distance: 191.8
click at [157, 245] on div at bounding box center [160, 250] width 6 height 11
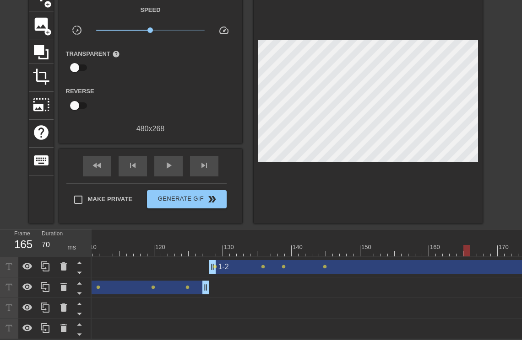
scroll to position [0, 760]
drag, startPoint x: 460, startPoint y: 244, endPoint x: 130, endPoint y: 240, distance: 330.0
click at [135, 245] on div at bounding box center [138, 250] width 6 height 11
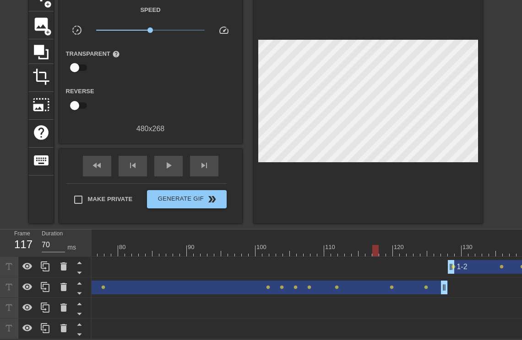
scroll to position [0, 478]
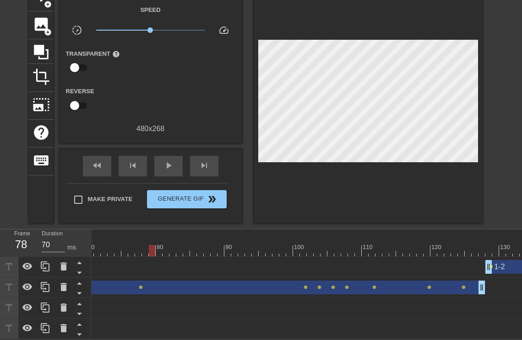
drag, startPoint x: 410, startPoint y: 241, endPoint x: 149, endPoint y: 240, distance: 260.8
click at [149, 245] on div at bounding box center [152, 250] width 6 height 11
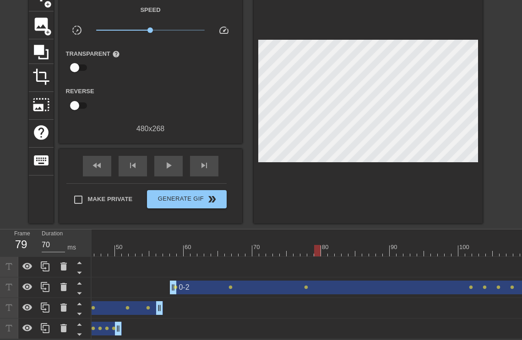
scroll to position [0, 253]
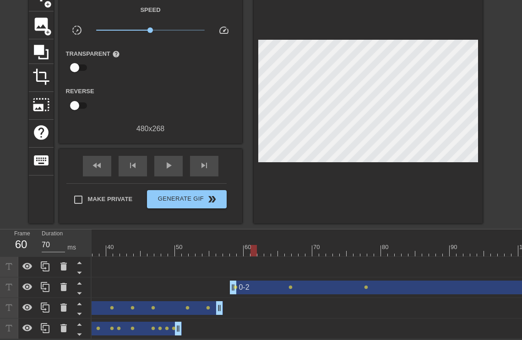
type input "60"
drag, startPoint x: 373, startPoint y: 244, endPoint x: 244, endPoint y: 243, distance: 129.1
click at [244, 245] on div at bounding box center [246, 250] width 6 height 11
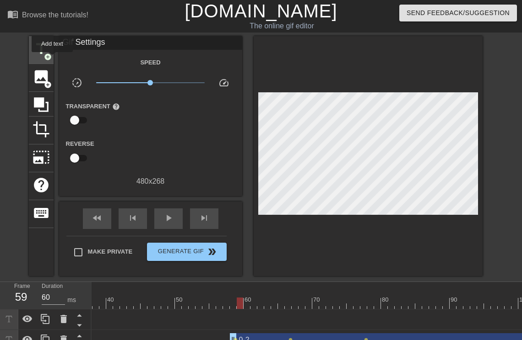
click at [51, 57] on span "add_circle" at bounding box center [48, 57] width 8 height 8
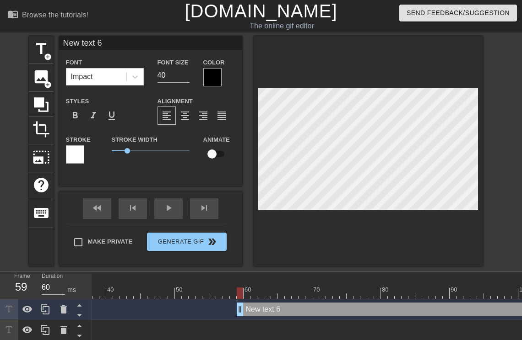
click at [118, 48] on input "New text 6" at bounding box center [150, 43] width 183 height 14
drag, startPoint x: 118, startPoint y: 48, endPoint x: 48, endPoint y: 44, distance: 70.1
click at [48, 44] on div "title add_circle image add_circle crop photo_size_select_large help keyboard Ne…" at bounding box center [256, 151] width 454 height 230
type input "[PERSON_NAME]"
click at [469, 126] on div at bounding box center [368, 151] width 229 height 230
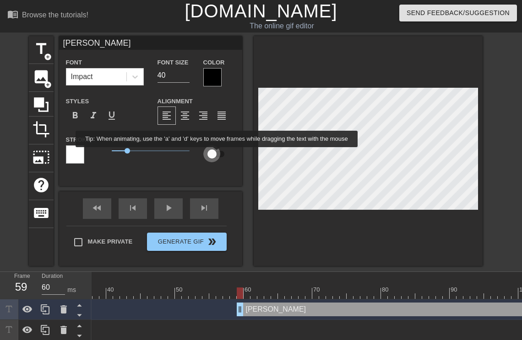
click at [217, 154] on input "checkbox" at bounding box center [212, 154] width 52 height 17
checkbox input "true"
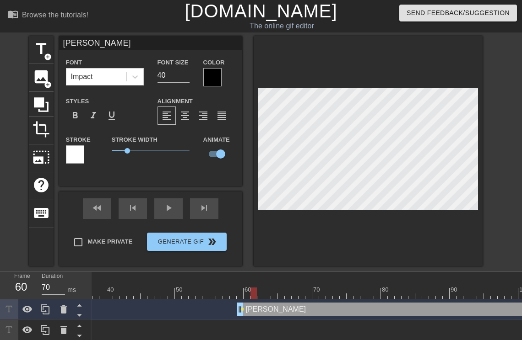
drag, startPoint x: 240, startPoint y: 294, endPoint x: 247, endPoint y: 292, distance: 7.2
drag, startPoint x: 249, startPoint y: 294, endPoint x: 261, endPoint y: 291, distance: 11.9
drag, startPoint x: 263, startPoint y: 295, endPoint x: 269, endPoint y: 293, distance: 5.8
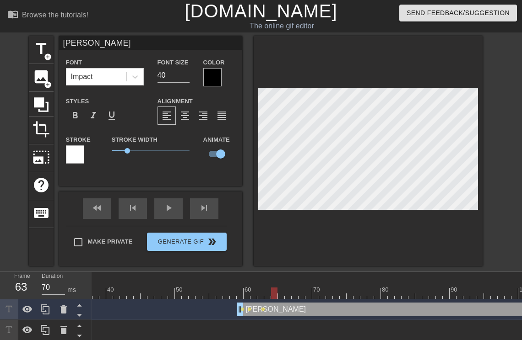
drag, startPoint x: 266, startPoint y: 293, endPoint x: 283, endPoint y: 294, distance: 16.5
click at [283, 294] on div at bounding box center [281, 293] width 6 height 11
drag, startPoint x: 276, startPoint y: 296, endPoint x: 295, endPoint y: 295, distance: 18.8
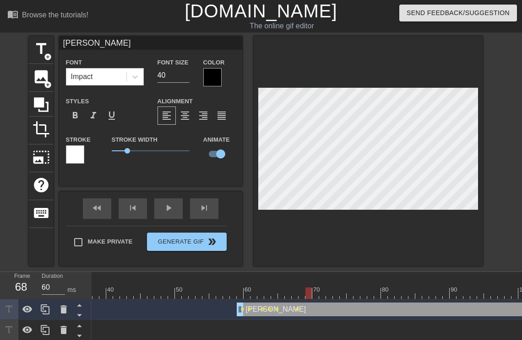
drag, startPoint x: 292, startPoint y: 291, endPoint x: 308, endPoint y: 292, distance: 16.5
click at [308, 292] on div at bounding box center [308, 293] width 6 height 11
drag, startPoint x: 301, startPoint y: 292, endPoint x: 333, endPoint y: 296, distance: 32.2
click at [332, 296] on div at bounding box center [329, 293] width 6 height 11
drag, startPoint x: 335, startPoint y: 295, endPoint x: 355, endPoint y: 293, distance: 20.7
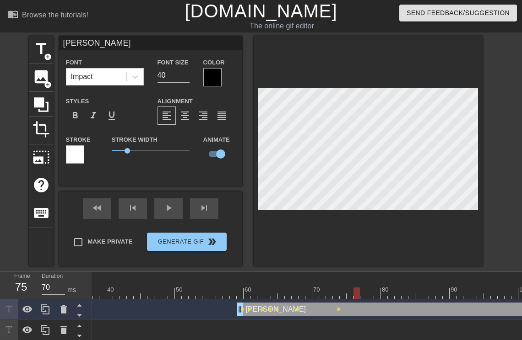
click at [355, 293] on div at bounding box center [356, 293] width 6 height 11
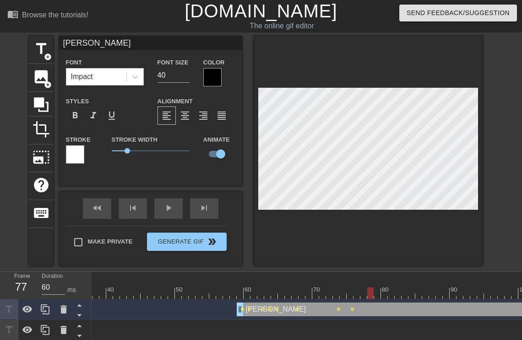
drag, startPoint x: 347, startPoint y: 293, endPoint x: 364, endPoint y: 292, distance: 17.4
drag, startPoint x: 363, startPoint y: 294, endPoint x: 388, endPoint y: 296, distance: 24.3
click at [388, 296] on div at bounding box center [391, 293] width 6 height 11
drag, startPoint x: 392, startPoint y: 293, endPoint x: 408, endPoint y: 295, distance: 16.1
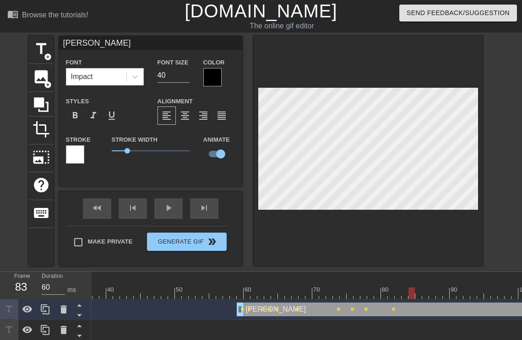
click at [408, 295] on div at bounding box center [411, 293] width 6 height 11
drag, startPoint x: 405, startPoint y: 295, endPoint x: 430, endPoint y: 293, distance: 24.7
drag, startPoint x: 431, startPoint y: 293, endPoint x: 465, endPoint y: 293, distance: 34.8
click at [465, 293] on div at bounding box center [466, 293] width 6 height 11
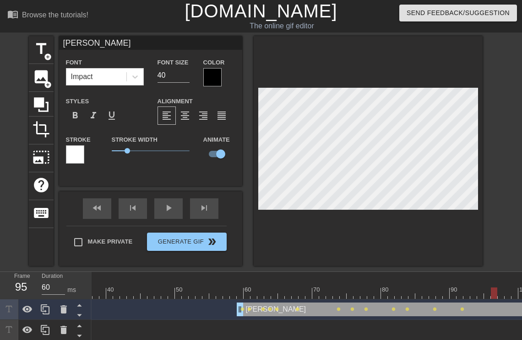
drag, startPoint x: 460, startPoint y: 294, endPoint x: 490, endPoint y: 294, distance: 29.3
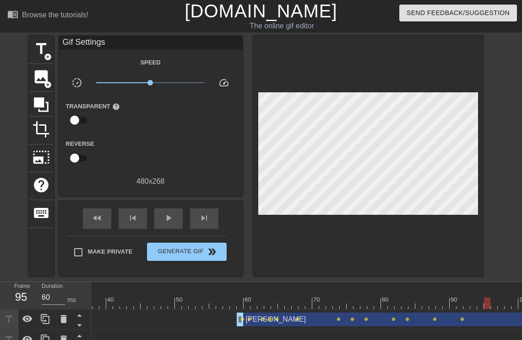
scroll to position [0, 7]
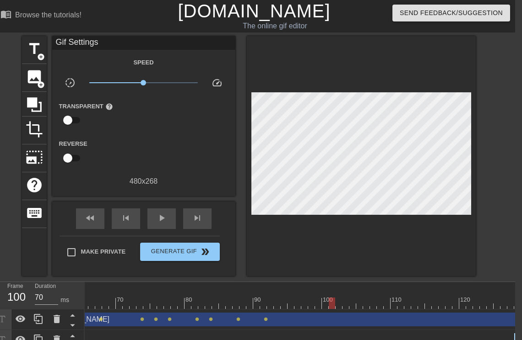
click at [326, 304] on div at bounding box center [414, 303] width 1544 height 11
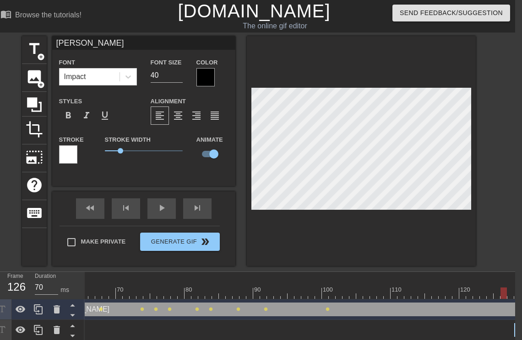
drag, startPoint x: 324, startPoint y: 295, endPoint x: 502, endPoint y: 298, distance: 178.5
click at [469, 298] on div at bounding box center [503, 293] width 6 height 11
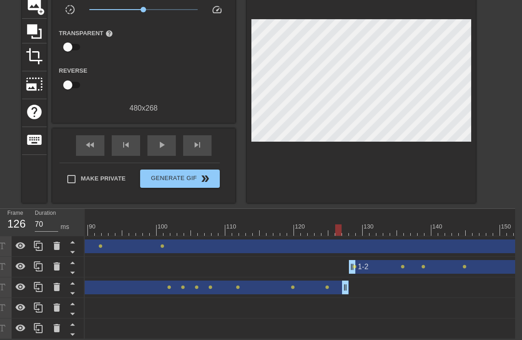
scroll to position [0, 614]
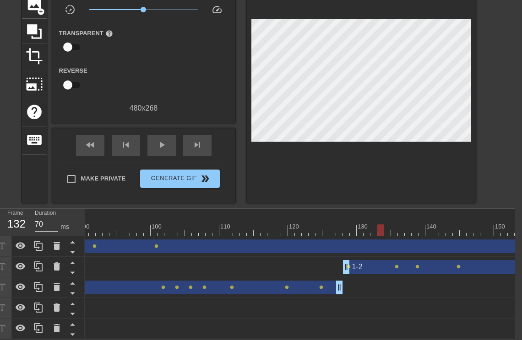
drag, startPoint x: 332, startPoint y: 225, endPoint x: 376, endPoint y: 226, distance: 44.4
click at [377, 226] on div at bounding box center [380, 230] width 6 height 11
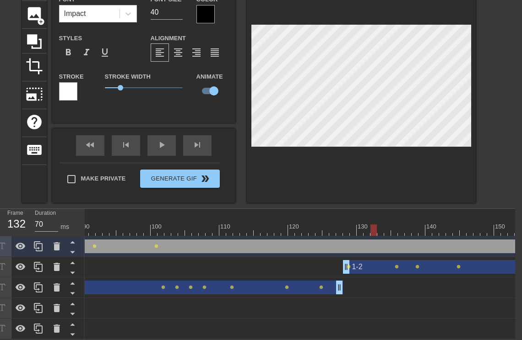
scroll to position [70, 7]
drag, startPoint x: 371, startPoint y: 226, endPoint x: 441, endPoint y: 226, distance: 69.6
click at [441, 226] on div at bounding box center [442, 230] width 6 height 11
drag, startPoint x: 436, startPoint y: 220, endPoint x: 488, endPoint y: 222, distance: 51.7
click at [469, 225] on div at bounding box center [243, 230] width 1544 height 11
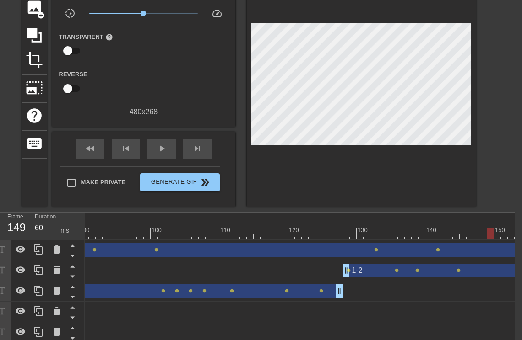
scroll to position [0, 853]
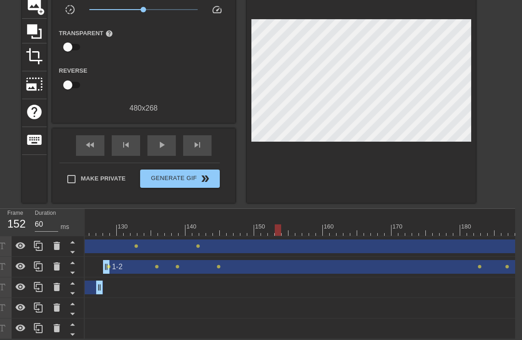
drag, startPoint x: 249, startPoint y: 221, endPoint x: 274, endPoint y: 222, distance: 24.7
click at [275, 225] on div at bounding box center [278, 230] width 6 height 11
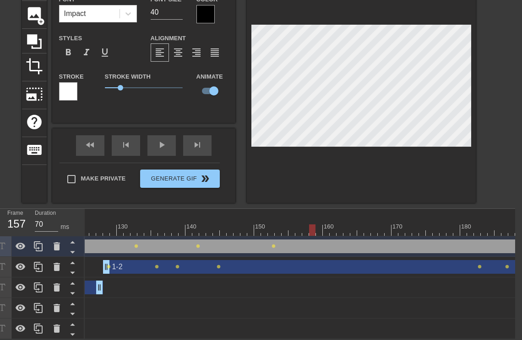
drag, startPoint x: 270, startPoint y: 225, endPoint x: 305, endPoint y: 227, distance: 34.4
click at [305, 227] on div at bounding box center [3, 230] width 1544 height 11
drag, startPoint x: 305, startPoint y: 226, endPoint x: 347, endPoint y: 226, distance: 41.6
click at [347, 226] on div at bounding box center [3, 230] width 1544 height 11
drag, startPoint x: 344, startPoint y: 227, endPoint x: 455, endPoint y: 227, distance: 111.2
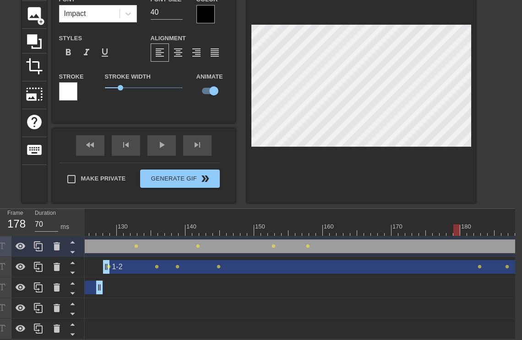
click at [455, 227] on div at bounding box center [456, 230] width 6 height 11
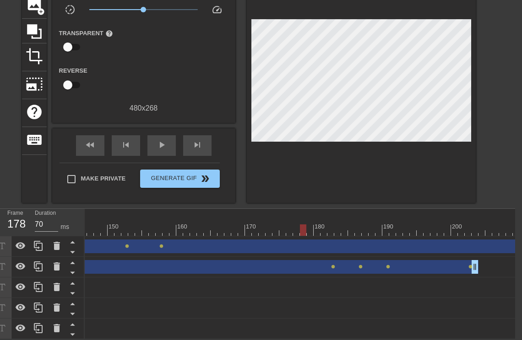
scroll to position [0, 1109]
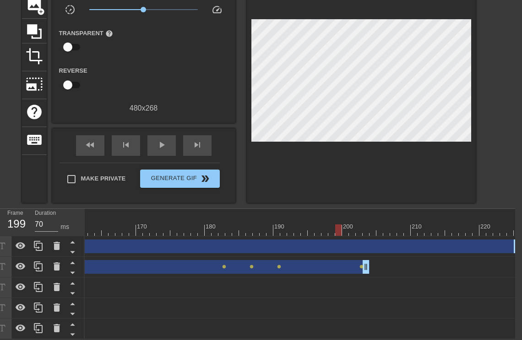
drag, startPoint x: 195, startPoint y: 223, endPoint x: 337, endPoint y: 226, distance: 141.9
click at [337, 226] on div at bounding box center [338, 230] width 6 height 11
drag, startPoint x: 339, startPoint y: 226, endPoint x: 352, endPoint y: 223, distance: 13.5
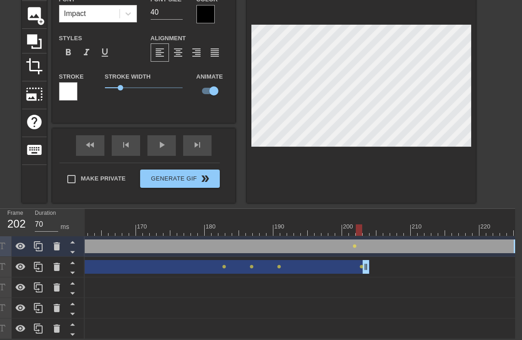
drag, startPoint x: 349, startPoint y: 226, endPoint x: 359, endPoint y: 224, distance: 10.2
click at [359, 225] on div at bounding box center [359, 230] width 6 height 11
drag, startPoint x: 361, startPoint y: 227, endPoint x: 376, endPoint y: 227, distance: 15.1
click at [376, 227] on div at bounding box center [379, 230] width 6 height 11
drag, startPoint x: 371, startPoint y: 227, endPoint x: 394, endPoint y: 225, distance: 23.5
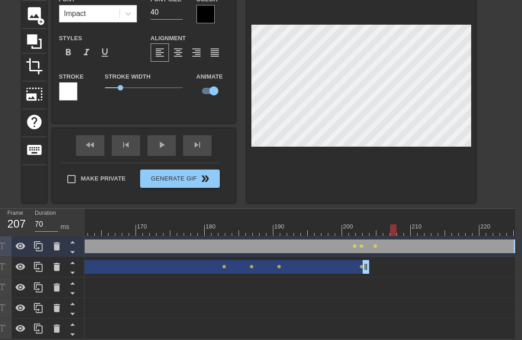
click at [394, 225] on div at bounding box center [393, 230] width 6 height 11
click at [469, 41] on div "title add_circle image add_circle crop photo_size_select_large help keyboard [P…" at bounding box center [254, 88] width 522 height 230
drag, startPoint x: 391, startPoint y: 229, endPoint x: 414, endPoint y: 222, distance: 23.8
click at [414, 225] on div at bounding box center [413, 230] width 6 height 11
click at [469, 47] on div at bounding box center [361, 88] width 229 height 230
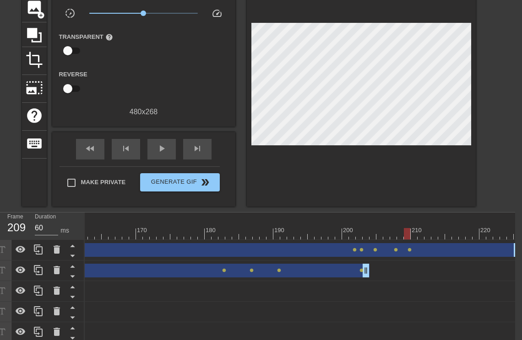
scroll to position [80, 7]
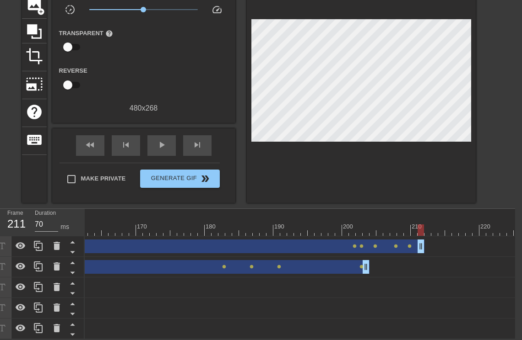
drag, startPoint x: 513, startPoint y: 241, endPoint x: 419, endPoint y: 242, distance: 94.3
click at [160, 140] on span "play_arrow" at bounding box center [161, 145] width 11 height 11
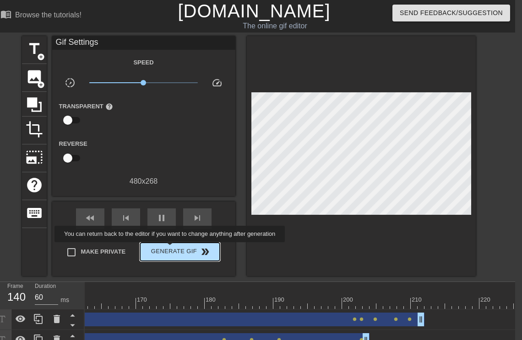
type input "70"
click at [171, 249] on span "Generate Gif double_arrow" at bounding box center [180, 252] width 72 height 11
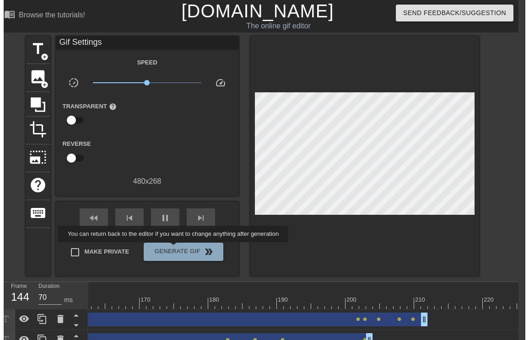
scroll to position [0, 7]
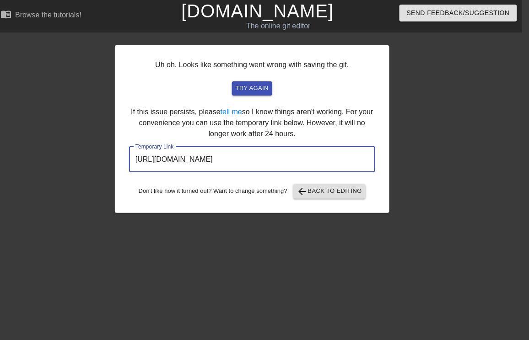
drag, startPoint x: 335, startPoint y: 159, endPoint x: 119, endPoint y: 159, distance: 216.5
click at [119, 159] on div "Uh oh. Looks like something went wrong with saving the gif. try again If this i…" at bounding box center [252, 129] width 275 height 168
